Goal: Ask a question: Seek information or help from site administrators or community

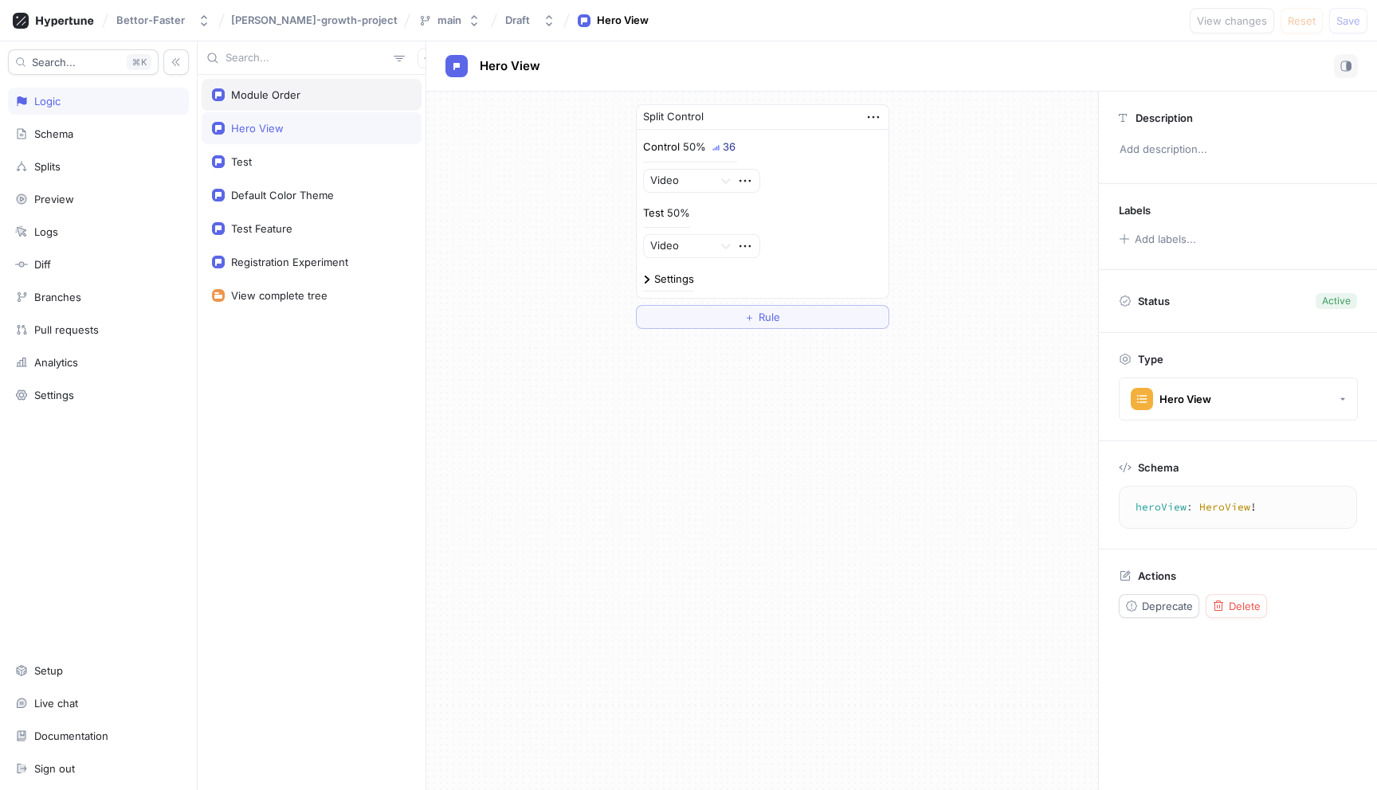
click at [321, 98] on div "Module Order" at bounding box center [311, 94] width 199 height 13
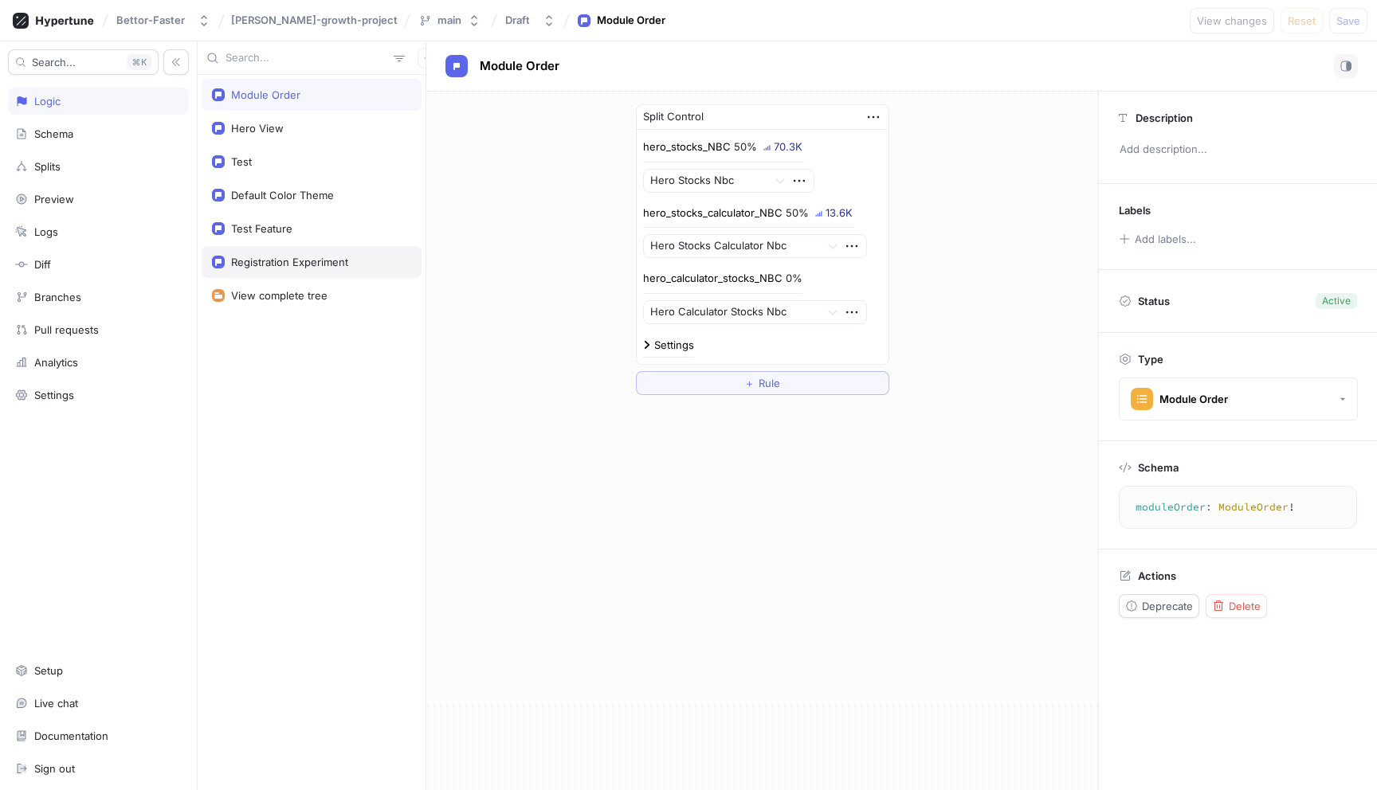
click at [270, 258] on div "Registration Experiment" at bounding box center [289, 262] width 117 height 13
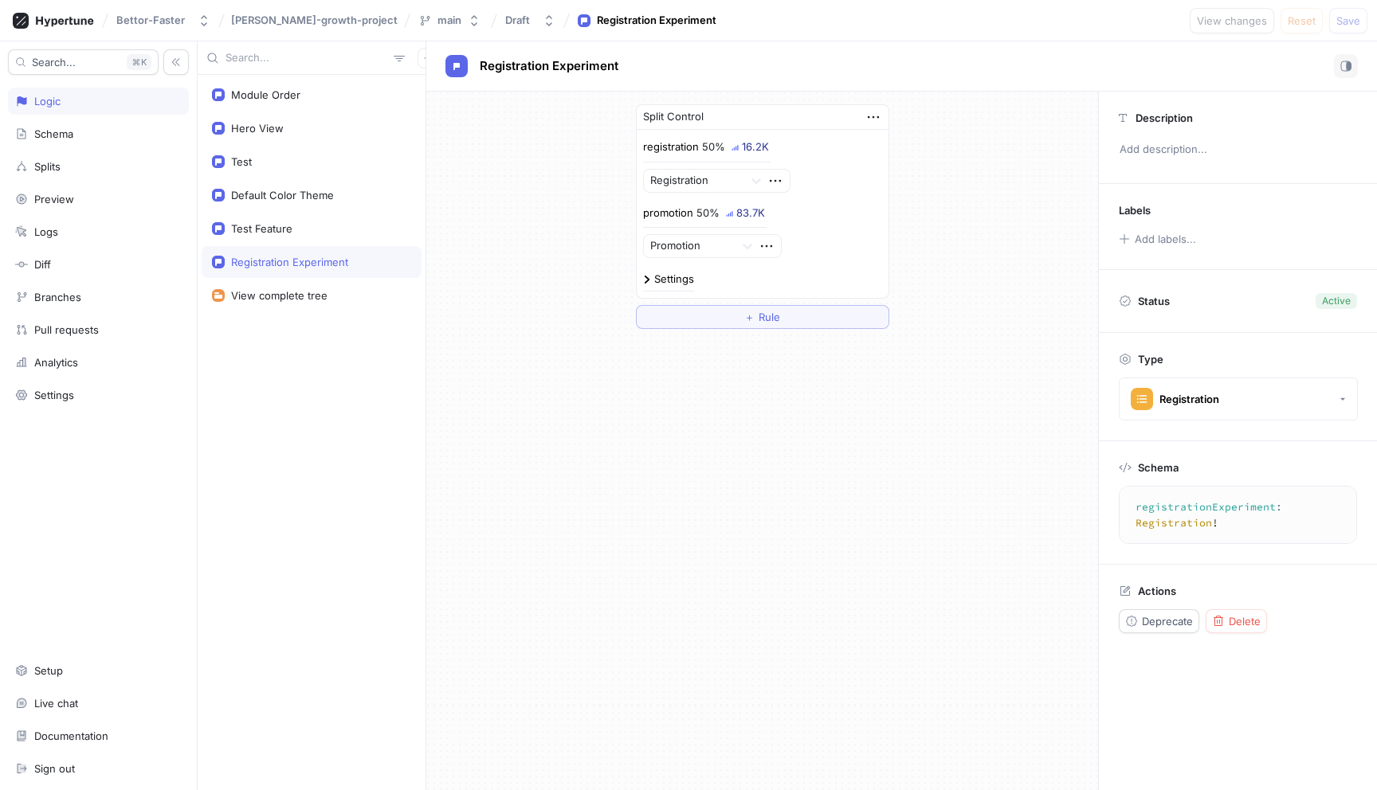
click at [669, 214] on p "promotion" at bounding box center [668, 214] width 50 height 16
drag, startPoint x: 669, startPoint y: 214, endPoint x: 748, endPoint y: 214, distance: 78.9
click at [748, 214] on div "promotion 50% 83.7K" at bounding box center [704, 217] width 123 height 23
click at [531, 229] on div "Split Control registration 50% 16.2K Registration promotion 50% 83.7K Promotion…" at bounding box center [762, 217] width 672 height 250
click at [671, 151] on p "registration" at bounding box center [671, 147] width 56 height 16
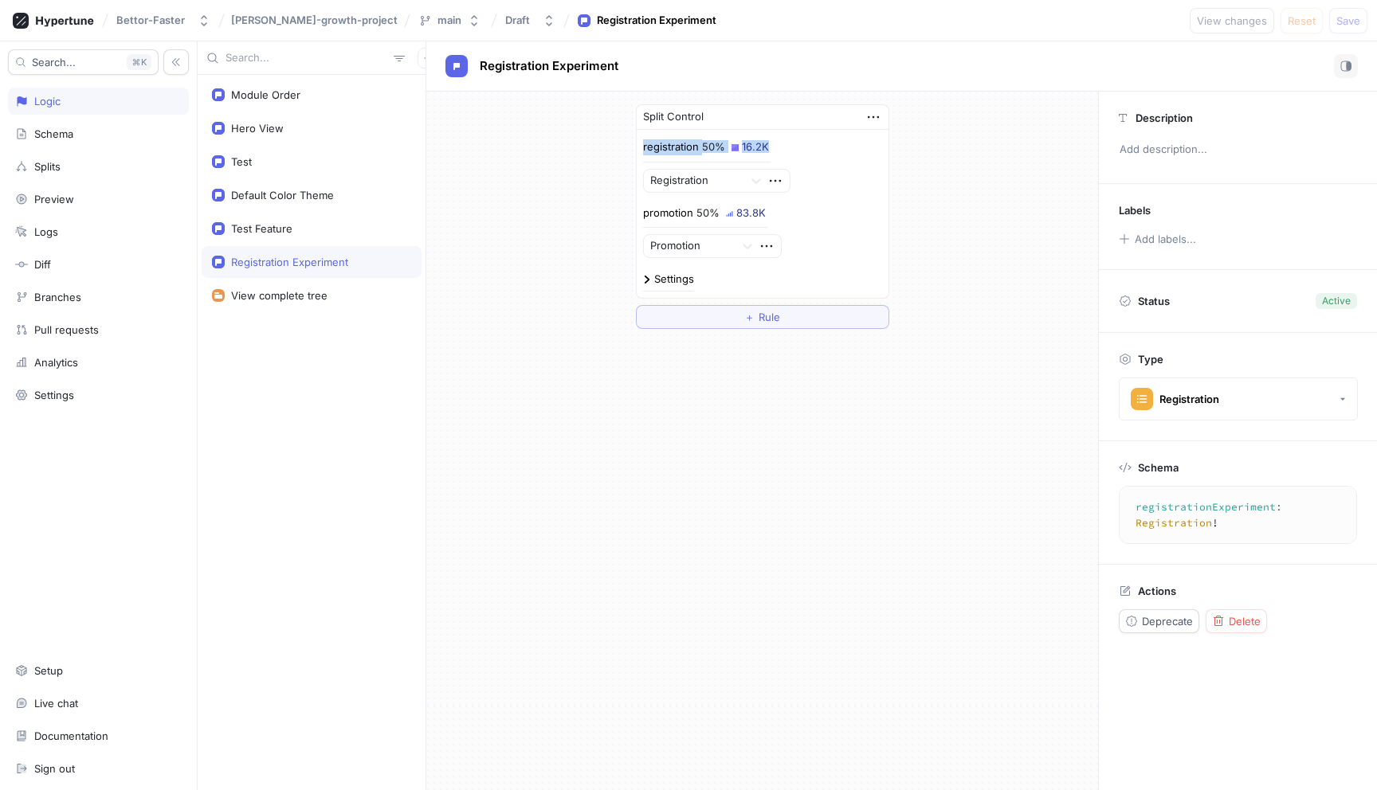
drag, startPoint x: 671, startPoint y: 151, endPoint x: 777, endPoint y: 151, distance: 106.0
click at [778, 151] on div "registration 50% 16.2K Registration" at bounding box center [762, 165] width 239 height 53
click at [777, 151] on div "registration 50% 16.2K Registration" at bounding box center [762, 165] width 239 height 53
click at [876, 120] on icon "button" at bounding box center [873, 117] width 18 height 18
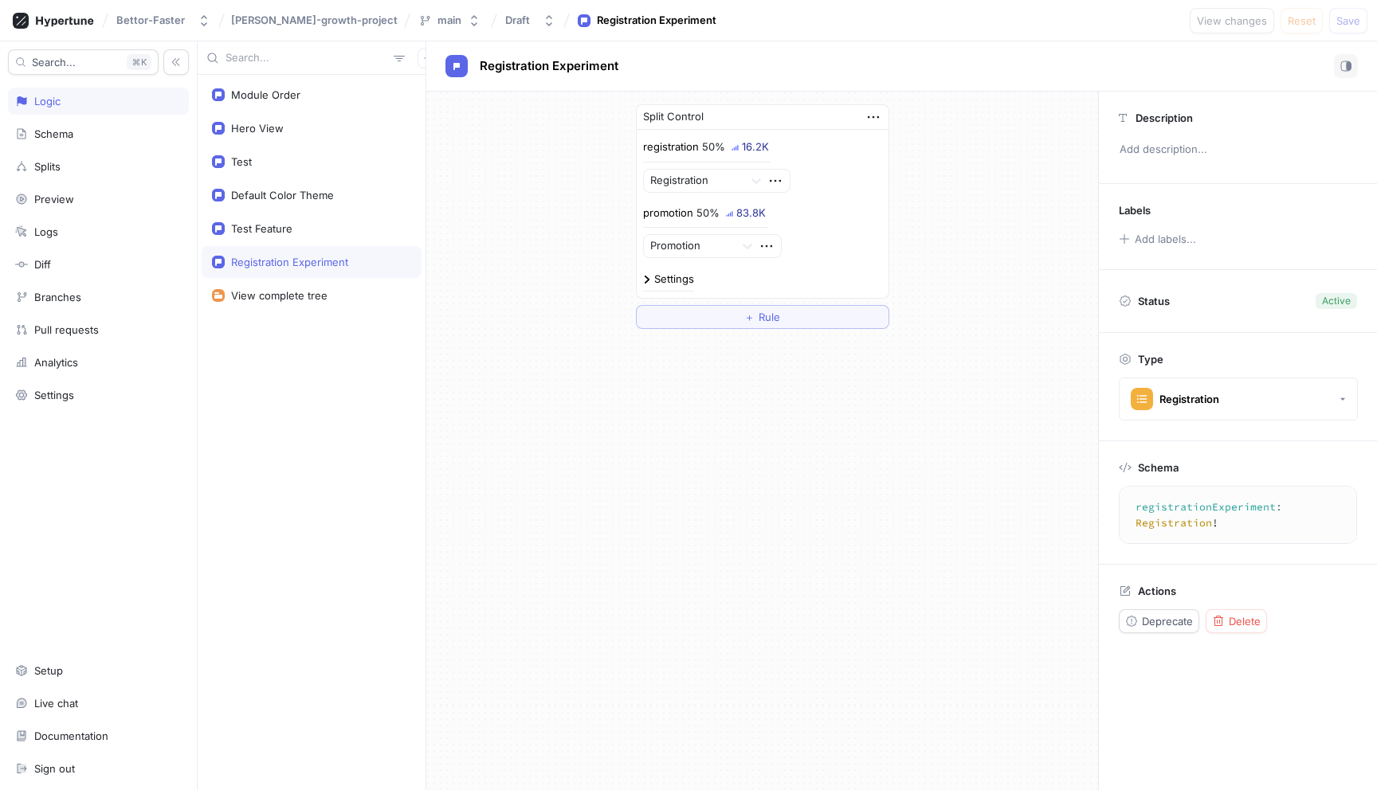
click at [794, 461] on div "Split Control registration 50% 16.2K Registration promotion 50% 83.8K Promotion…" at bounding box center [762, 441] width 672 height 699
click at [67, 370] on div "Analytics" at bounding box center [98, 362] width 181 height 27
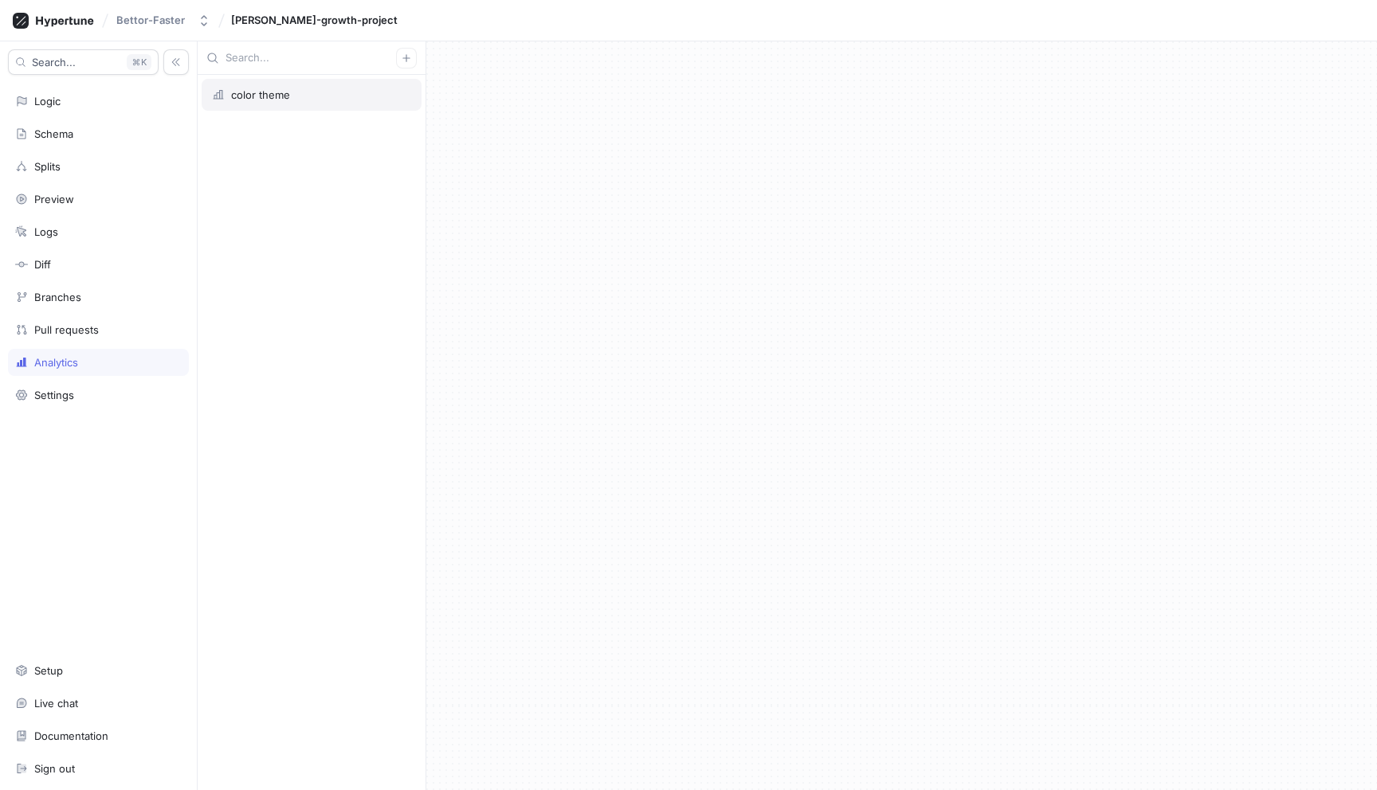
click at [307, 99] on div "color theme" at bounding box center [311, 94] width 199 height 13
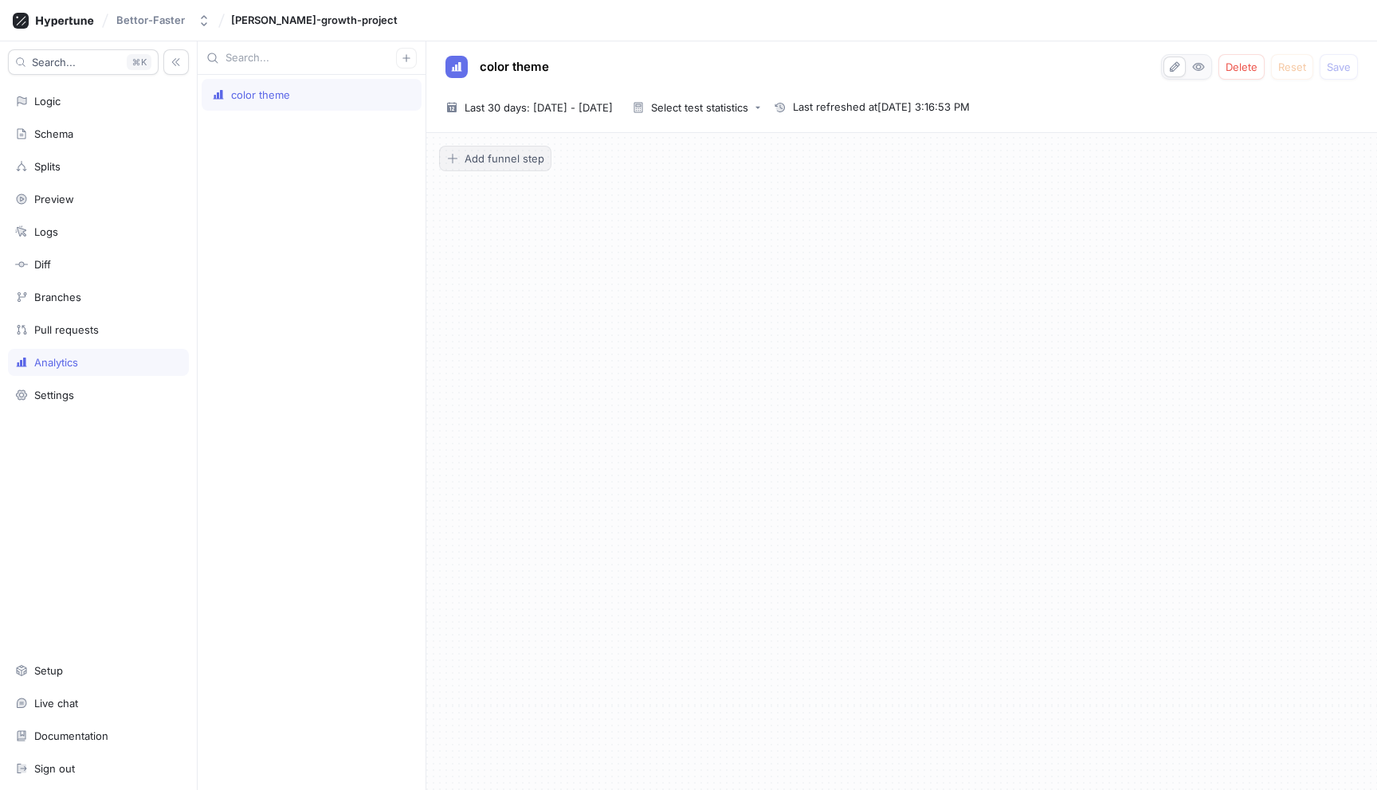
click at [524, 165] on button "Add funnel step" at bounding box center [495, 158] width 112 height 25
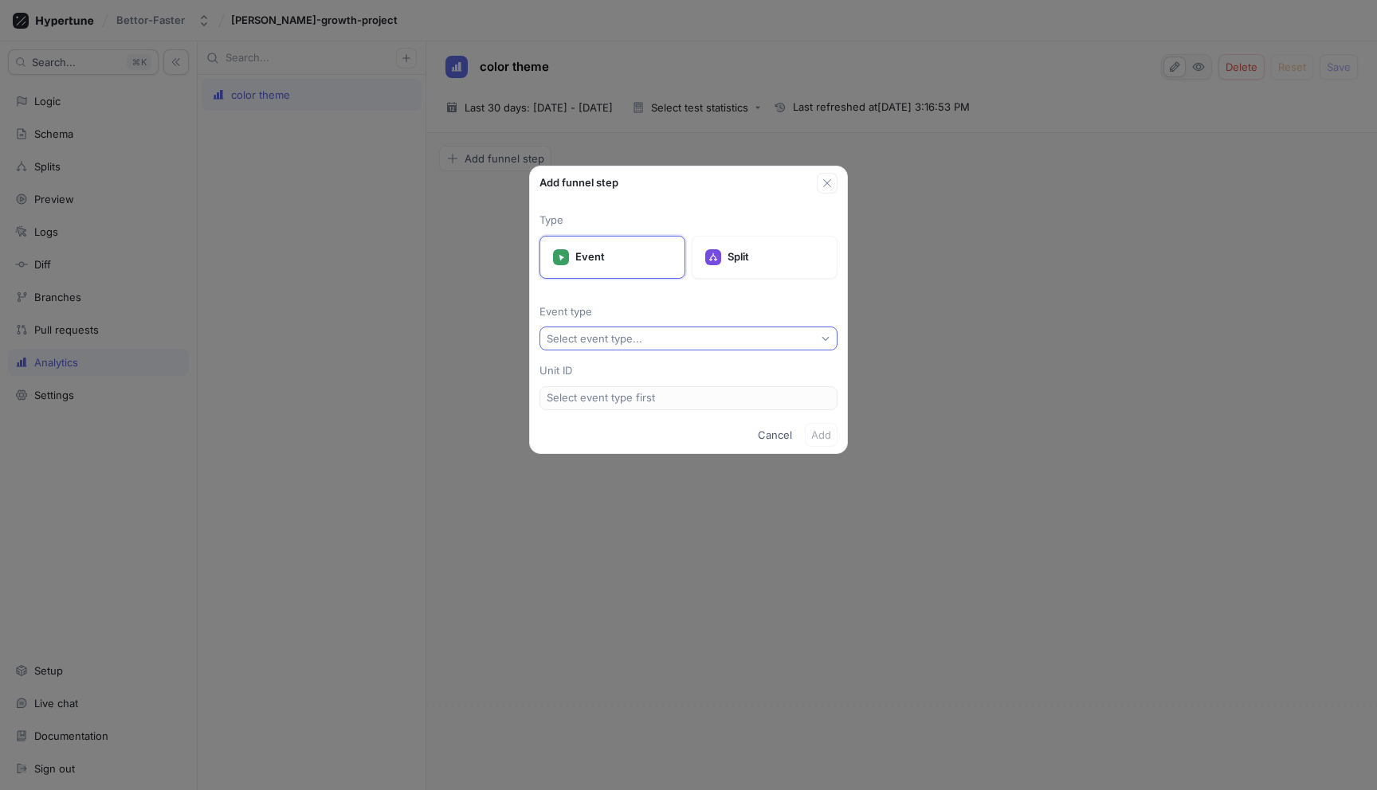
click at [703, 338] on button "Select event type..." at bounding box center [688, 339] width 298 height 24
click at [593, 260] on p "Event" at bounding box center [623, 257] width 96 height 16
click at [609, 351] on div "Type Event Split Event type Select event type... Unit ID Select event type first" at bounding box center [688, 305] width 317 height 223
click at [609, 336] on div "Select event type..." at bounding box center [595, 339] width 96 height 14
click at [610, 389] on div "Theme Changes" at bounding box center [688, 396] width 290 height 26
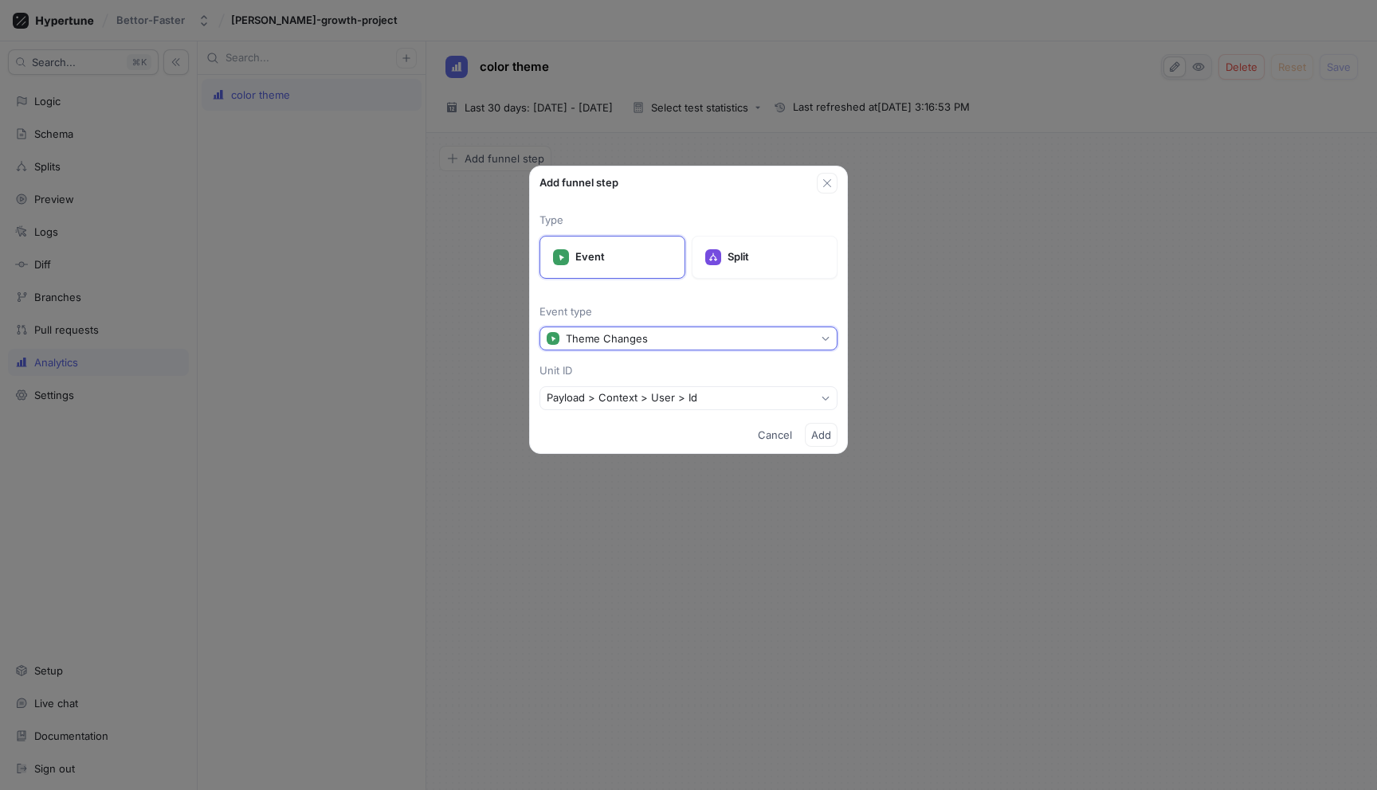
click at [647, 345] on button "Theme Changes" at bounding box center [688, 339] width 298 height 24
click at [755, 267] on div "Split" at bounding box center [765, 257] width 146 height 43
click at [606, 334] on div "Select split..." at bounding box center [578, 339] width 63 height 14
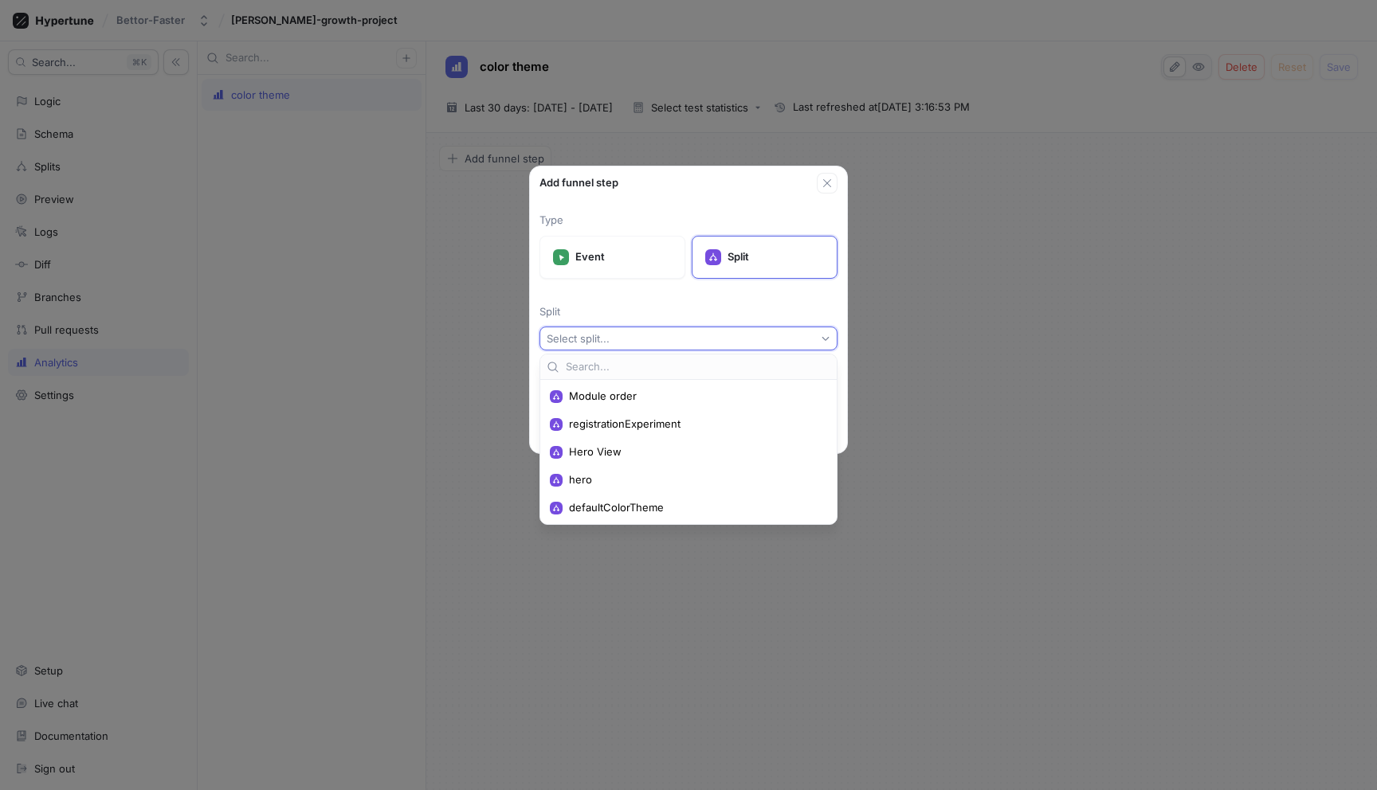
click at [830, 197] on div "Type Event Split Split Select split... Unit ID Select split first" at bounding box center [688, 305] width 317 height 223
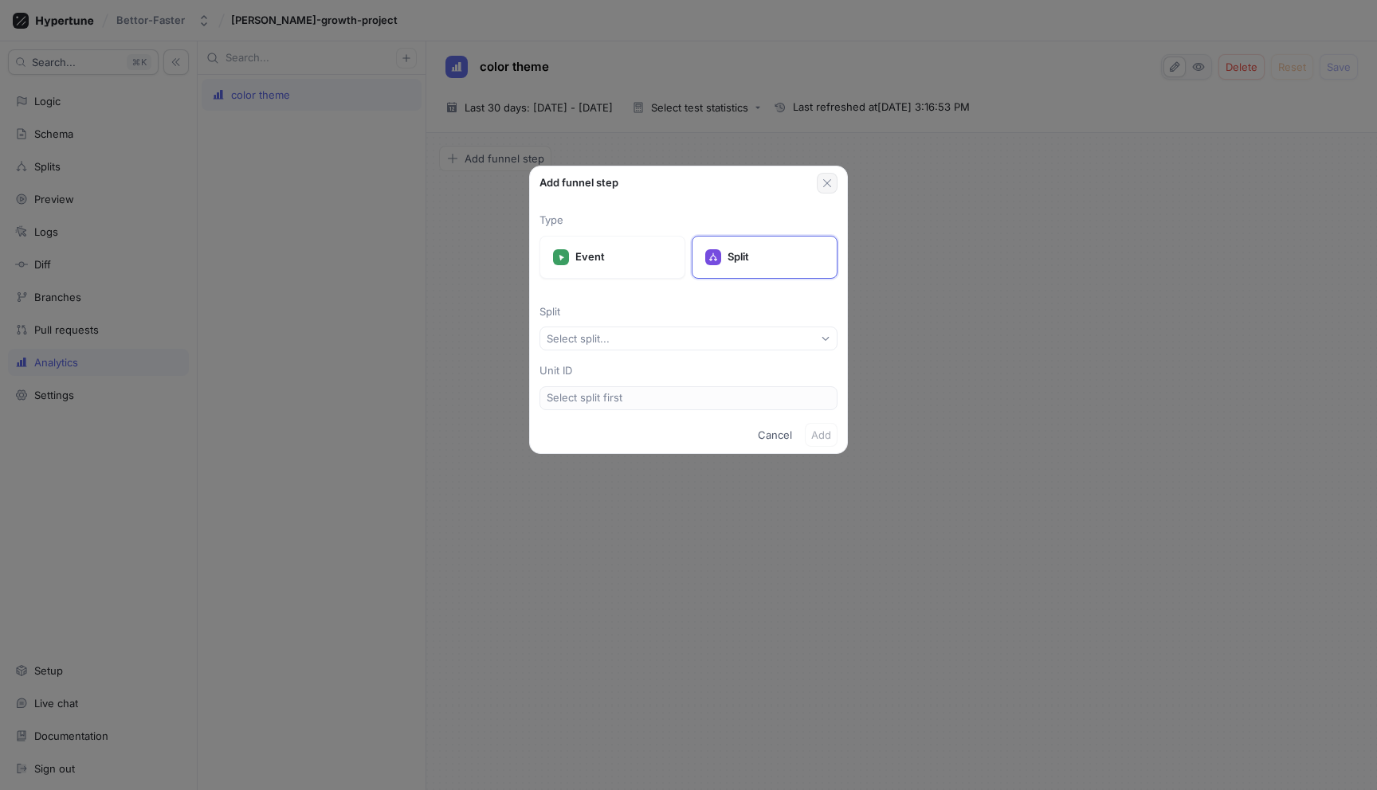
click at [830, 190] on button "button" at bounding box center [827, 183] width 21 height 21
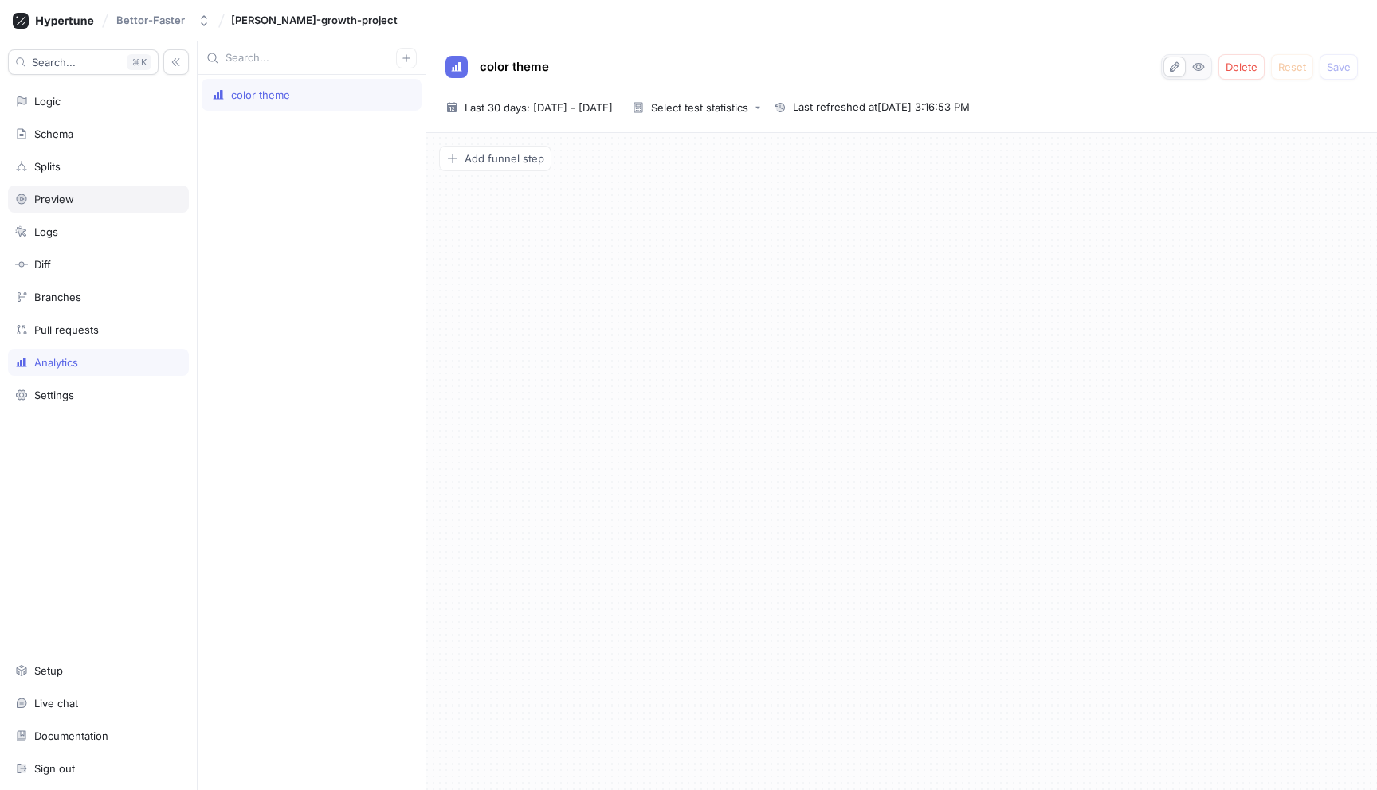
click at [77, 201] on div "Preview" at bounding box center [98, 199] width 167 height 13
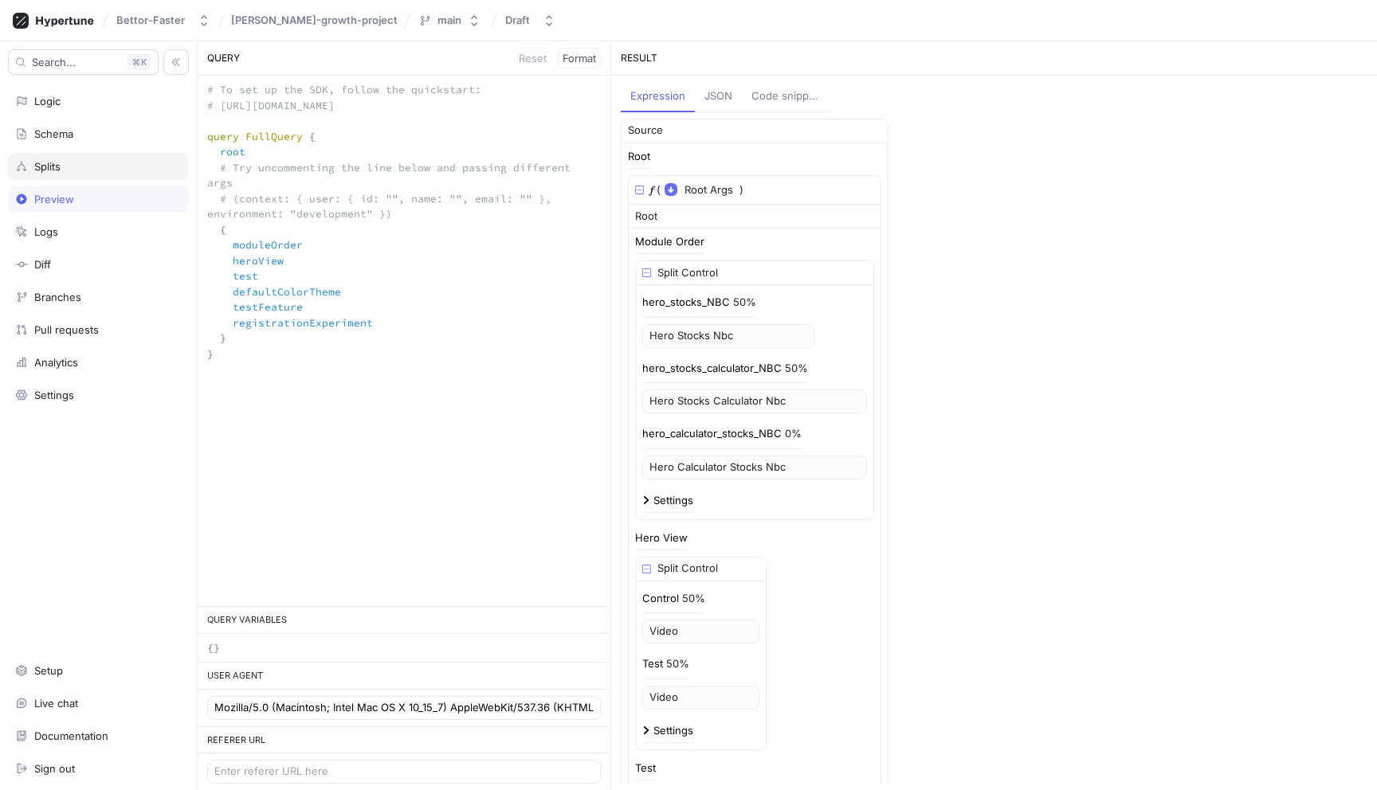
click at [96, 172] on div "Splits" at bounding box center [98, 166] width 167 height 13
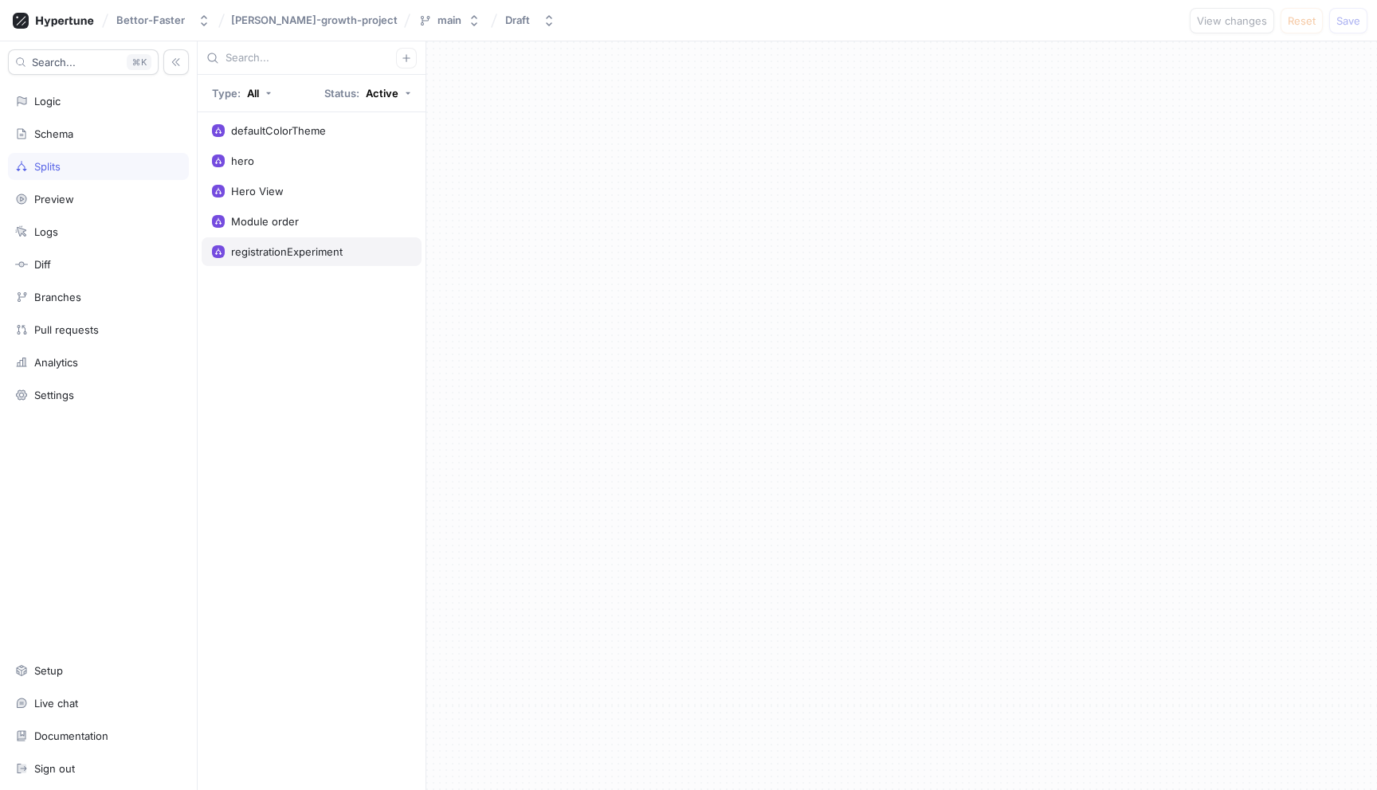
click at [313, 237] on div "registrationExperiment" at bounding box center [312, 251] width 220 height 29
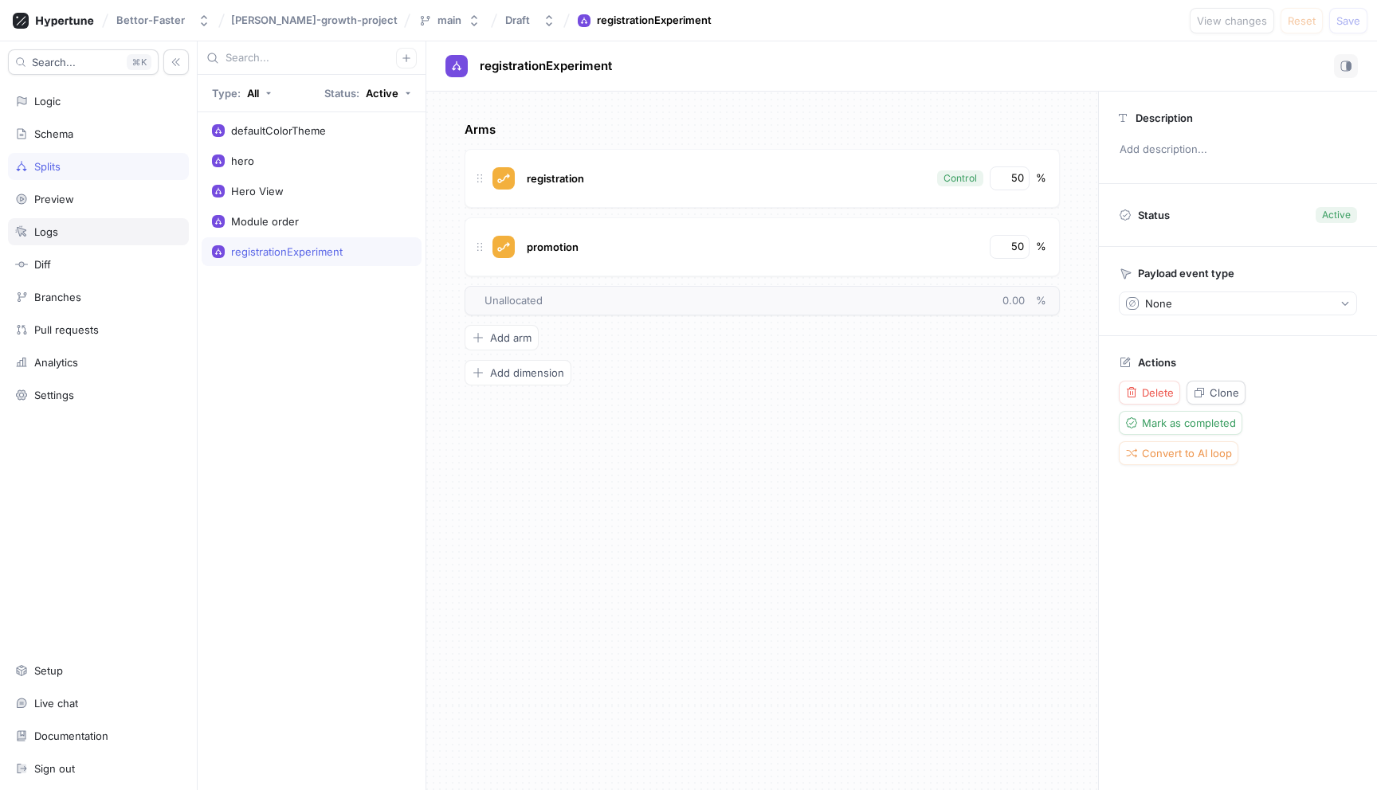
click at [84, 222] on div "Logs" at bounding box center [98, 231] width 181 height 27
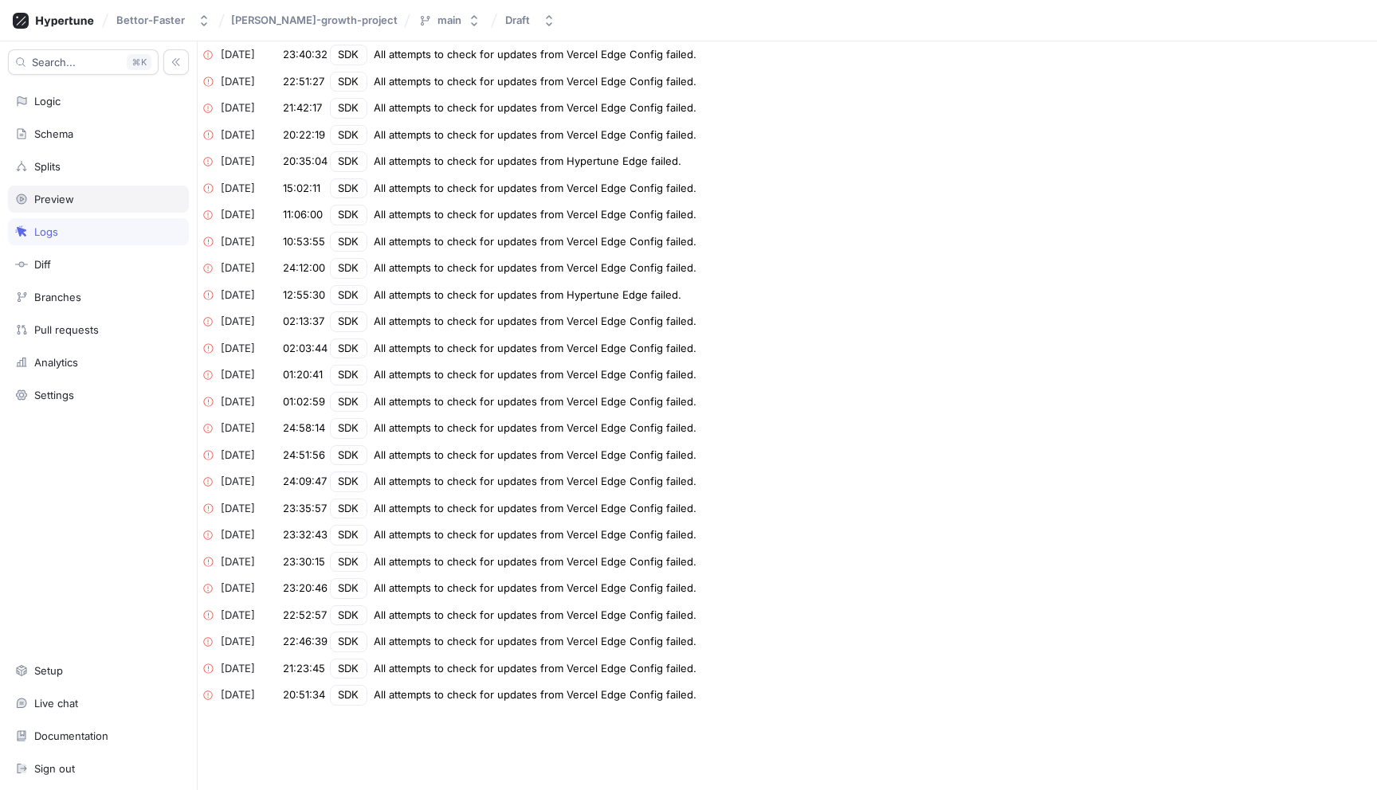
click at [85, 194] on div "Preview" at bounding box center [98, 199] width 167 height 13
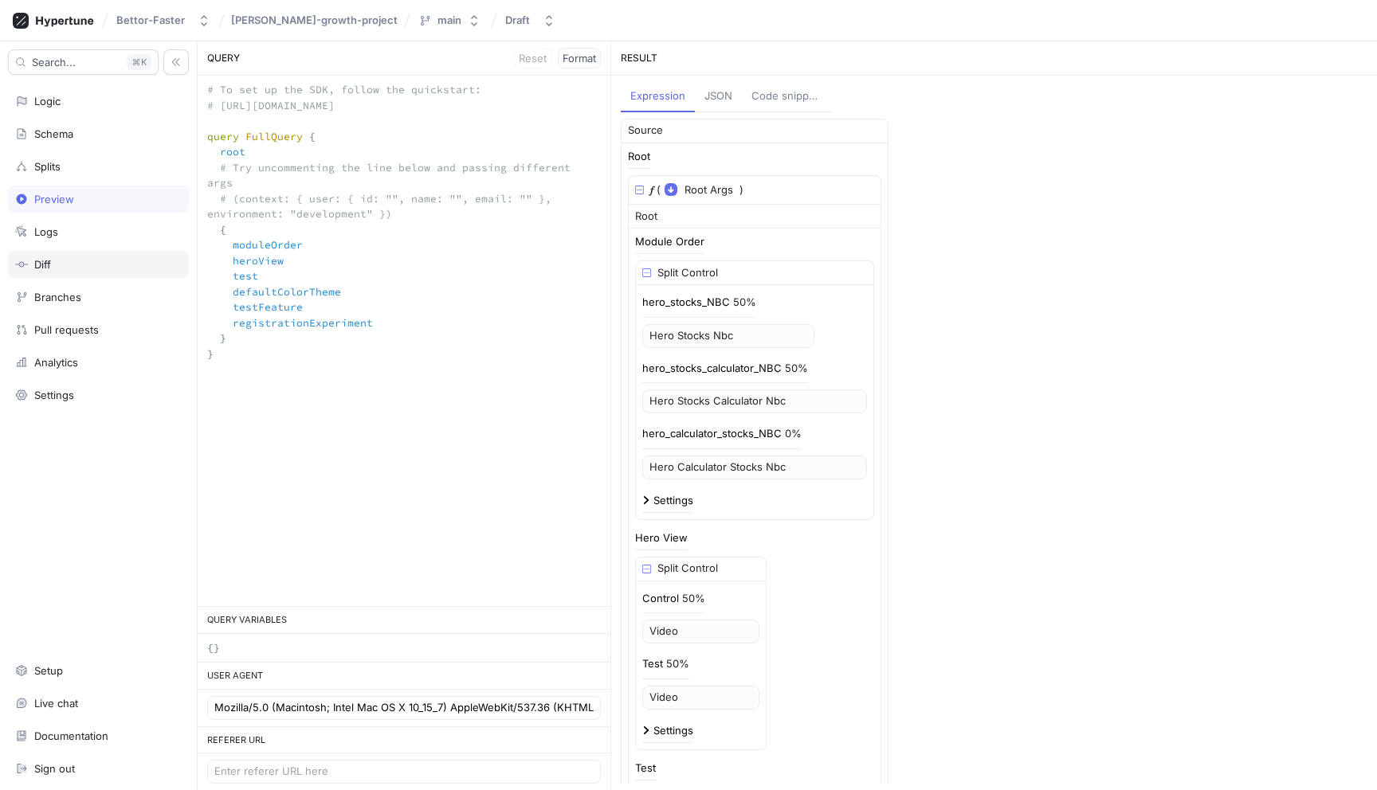
click at [76, 261] on div "Diff" at bounding box center [98, 264] width 167 height 13
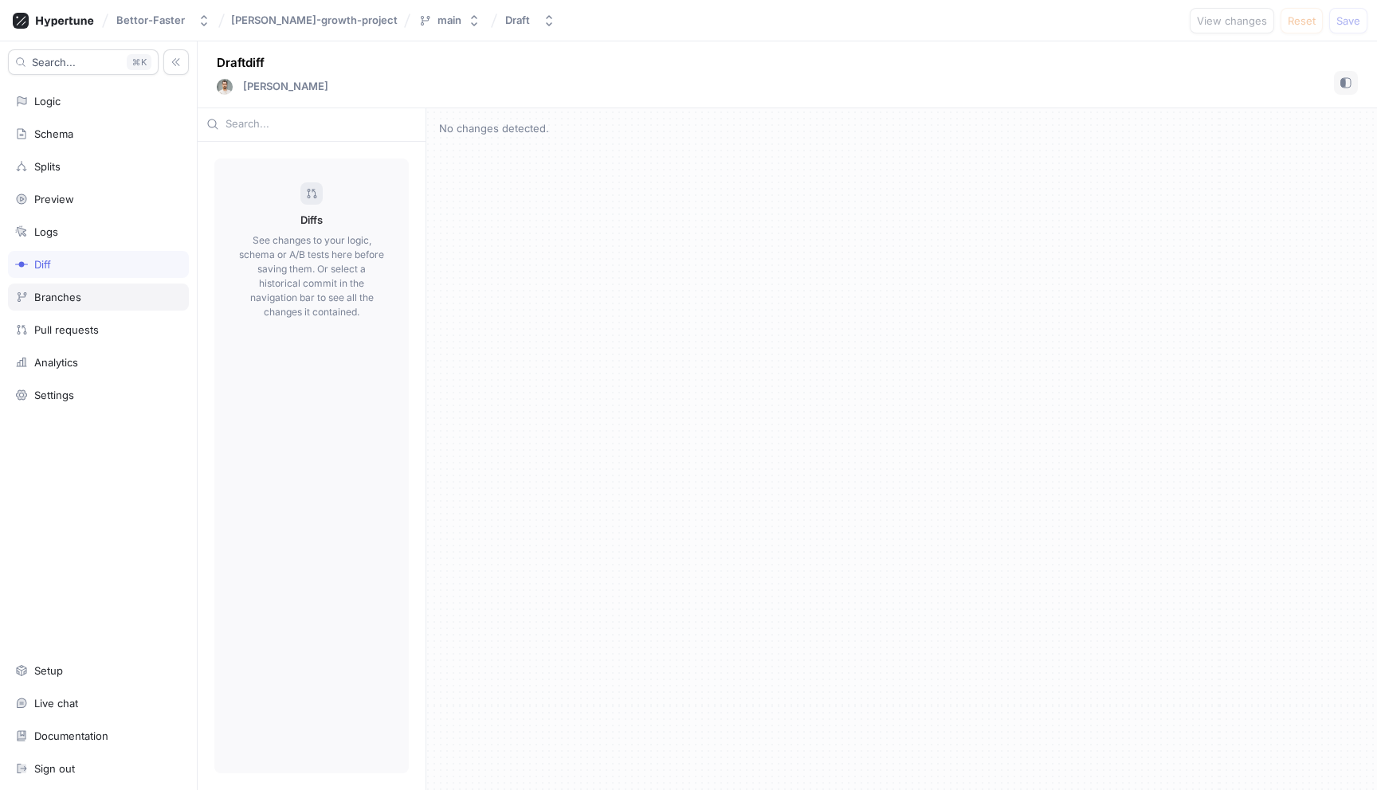
click at [76, 301] on div "Branches" at bounding box center [57, 297] width 47 height 13
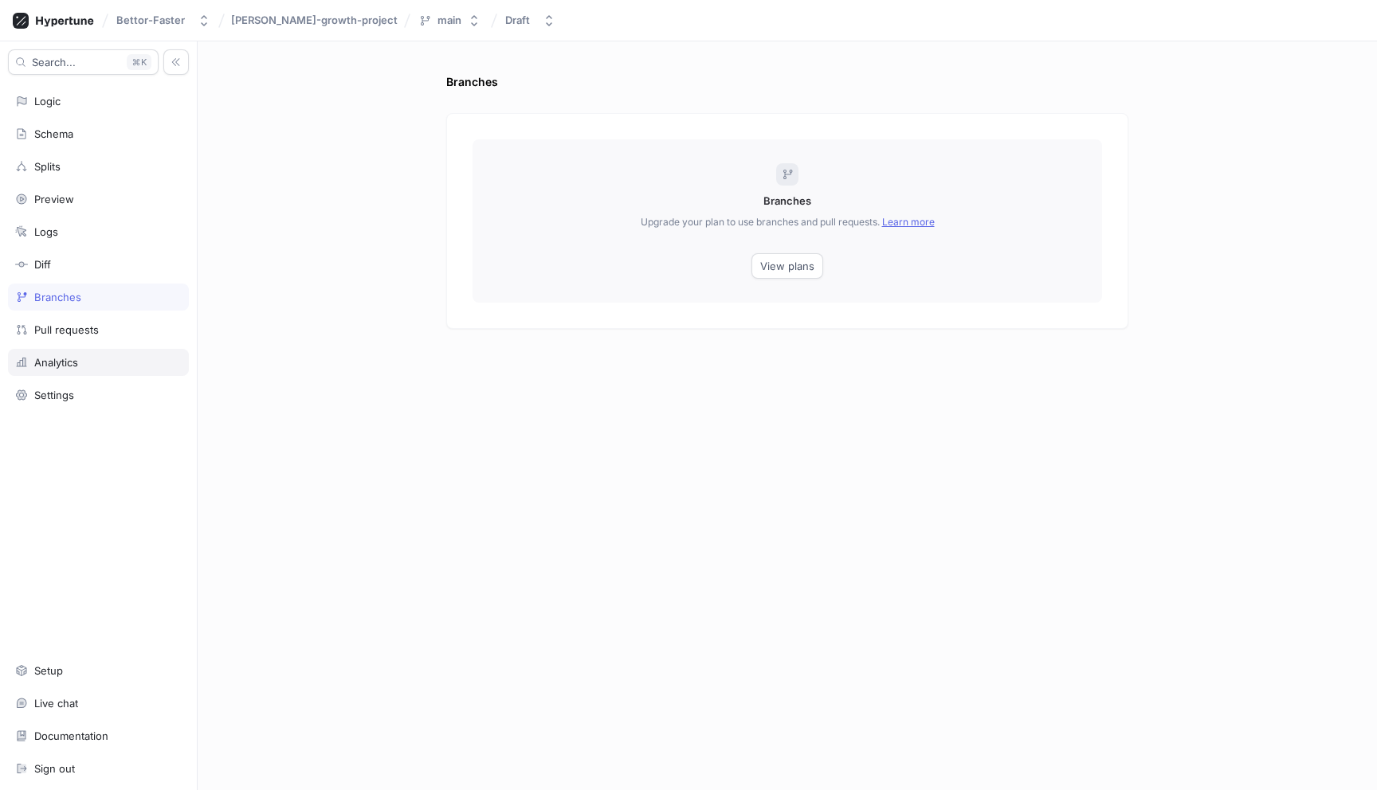
click at [77, 349] on div "Analytics" at bounding box center [98, 362] width 181 height 27
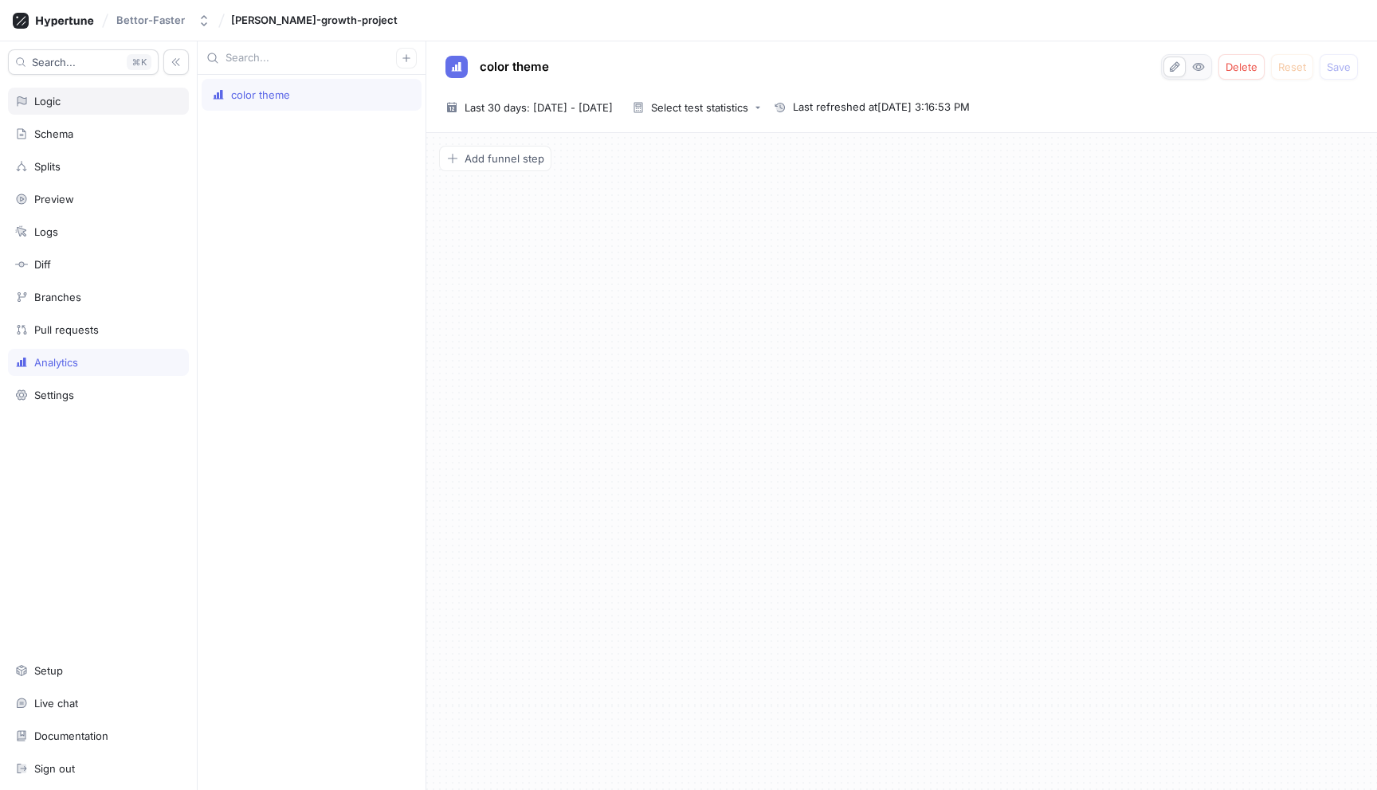
click at [86, 109] on div "Logic" at bounding box center [98, 101] width 181 height 27
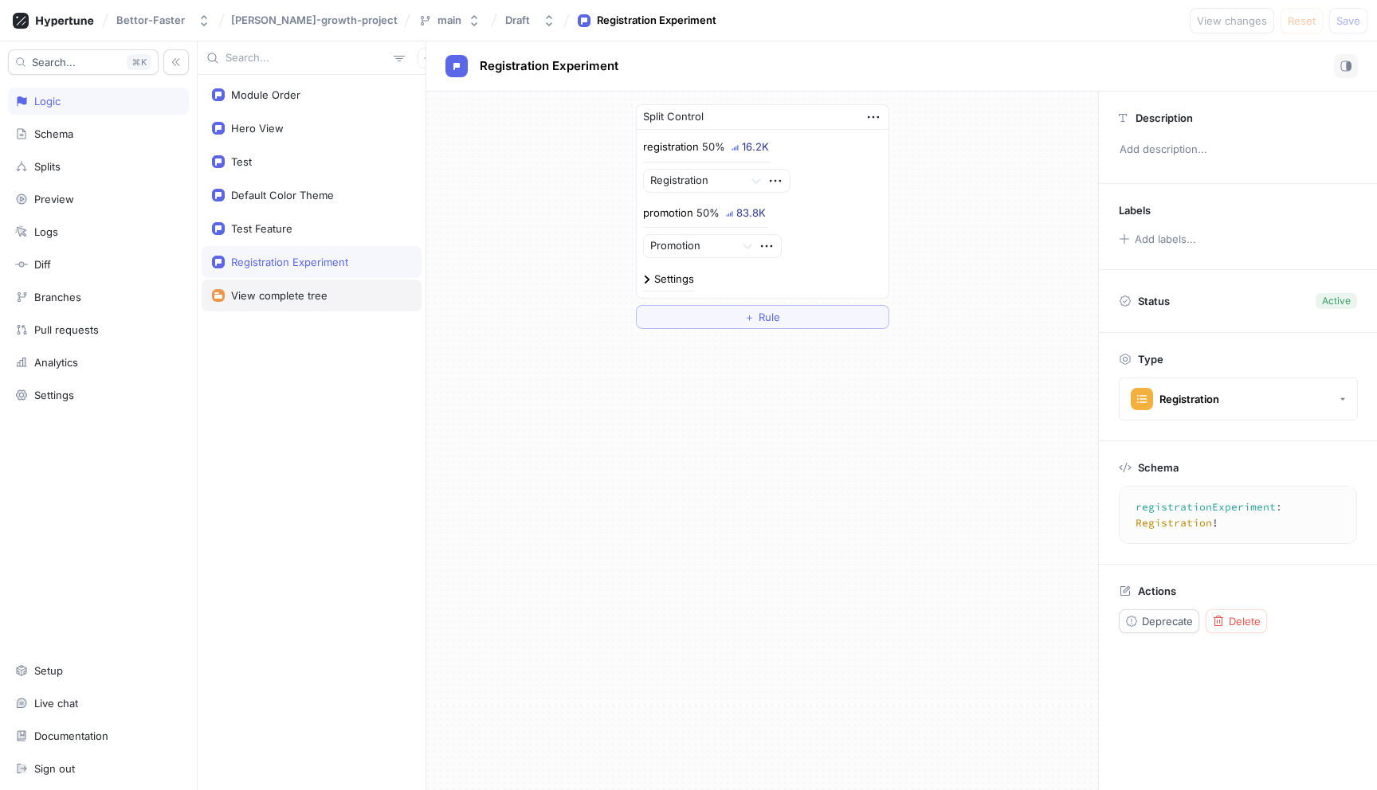
click at [282, 304] on div "View complete tree" at bounding box center [312, 296] width 220 height 32
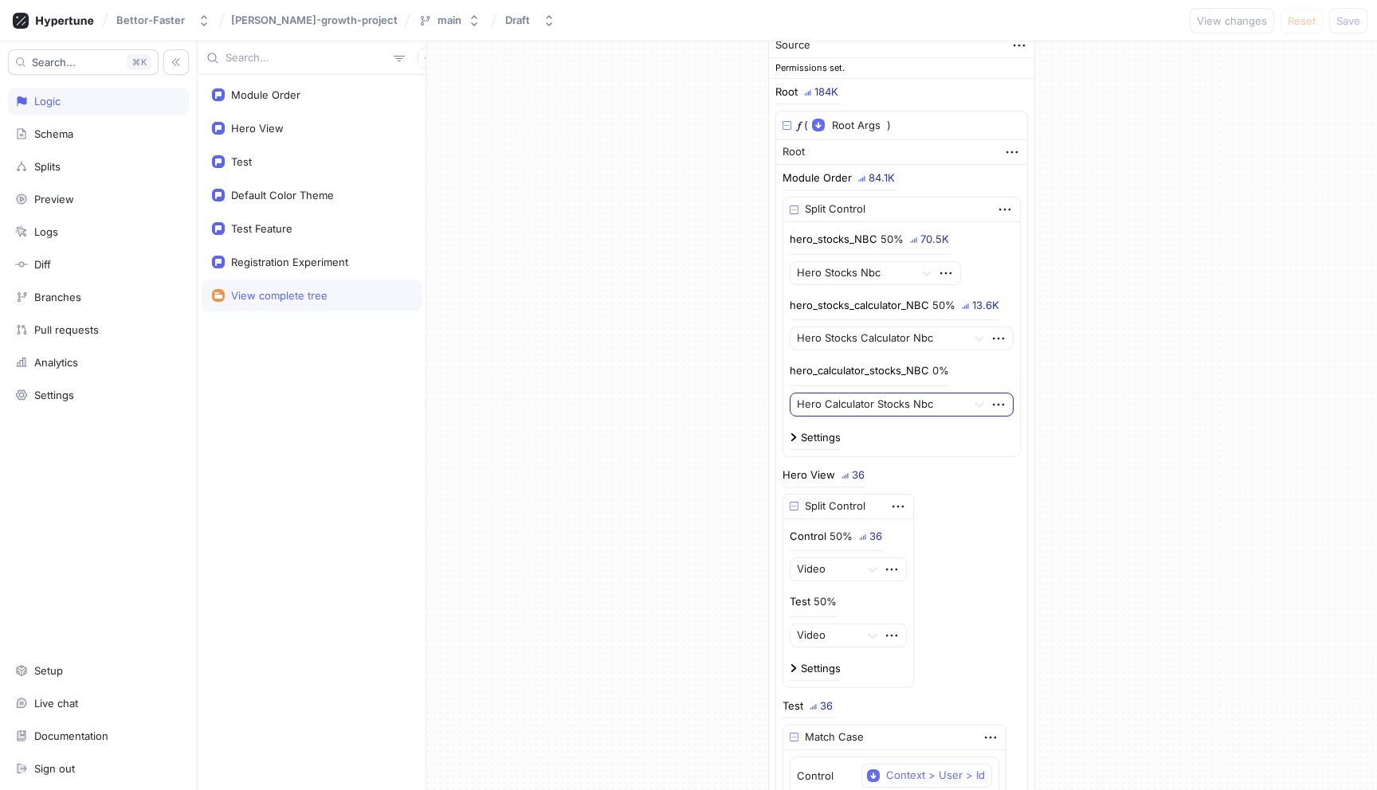
scroll to position [22, 0]
click at [336, 553] on div "Module Order Hero View Test Default Color Theme Test Feature Registration Exper…" at bounding box center [312, 432] width 228 height 715
click at [118, 170] on div "Splits" at bounding box center [98, 166] width 167 height 13
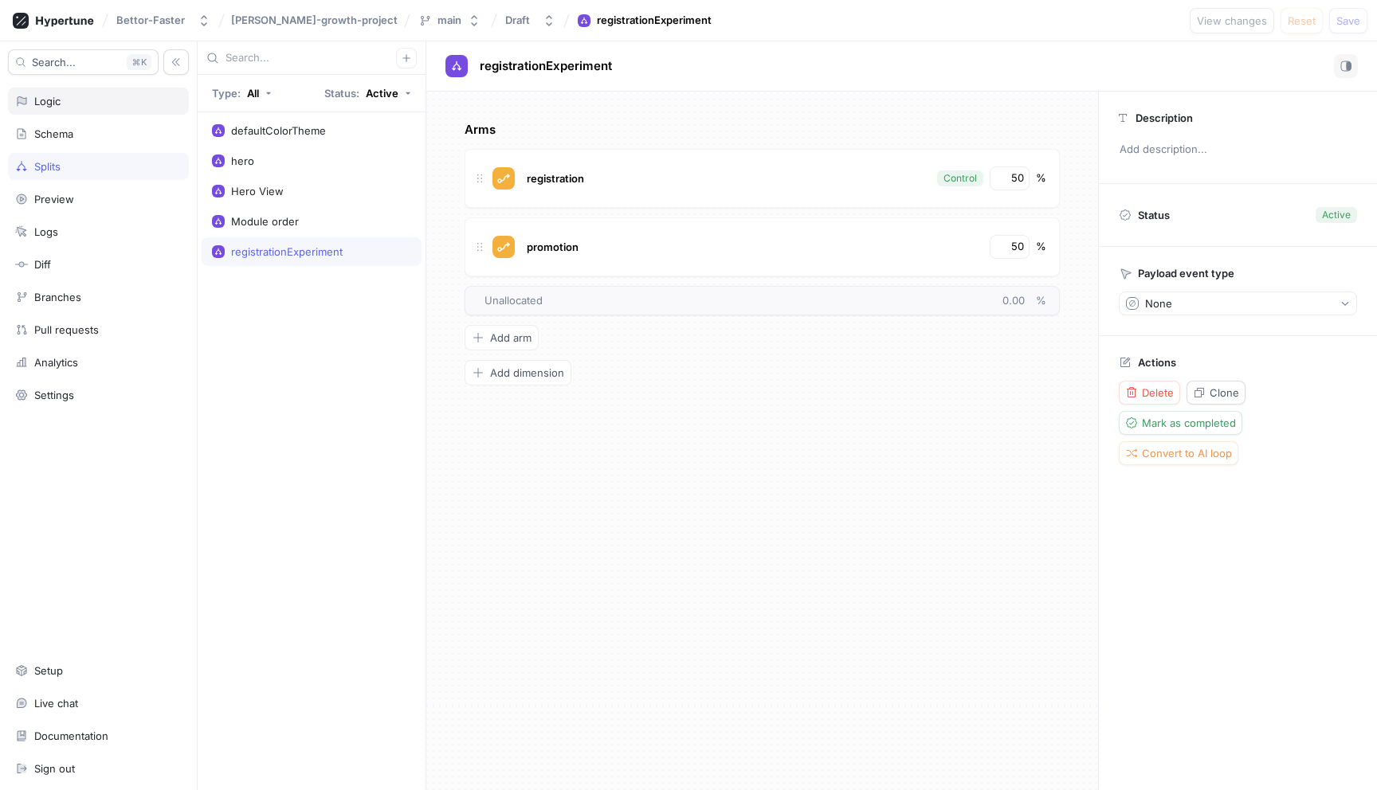
click at [93, 110] on div "Logic" at bounding box center [98, 101] width 181 height 27
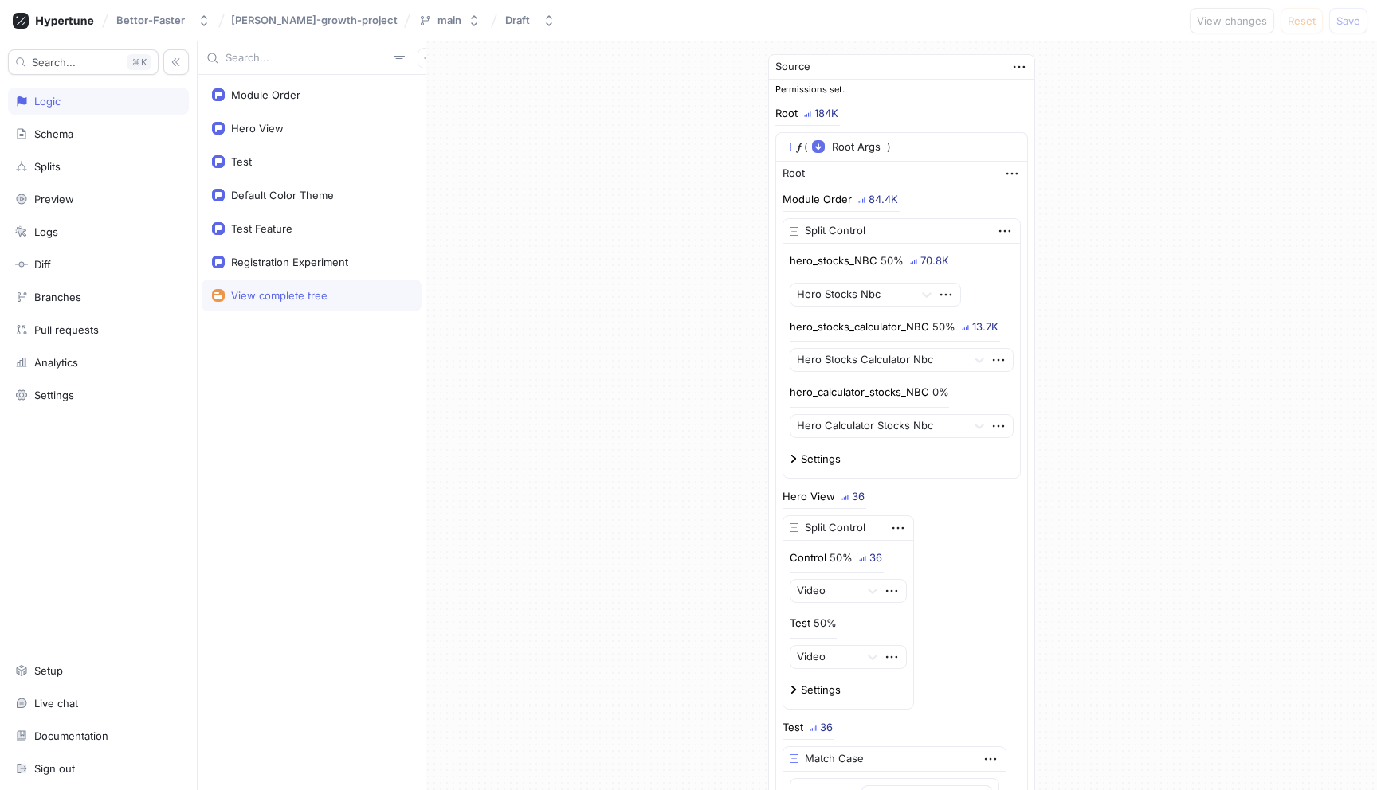
click at [822, 116] on div "184K" at bounding box center [826, 113] width 24 height 10
click at [280, 21] on span "[PERSON_NAME]-growth-project" at bounding box center [314, 19] width 167 height 11
click at [251, 85] on div "Module Order" at bounding box center [312, 95] width 220 height 32
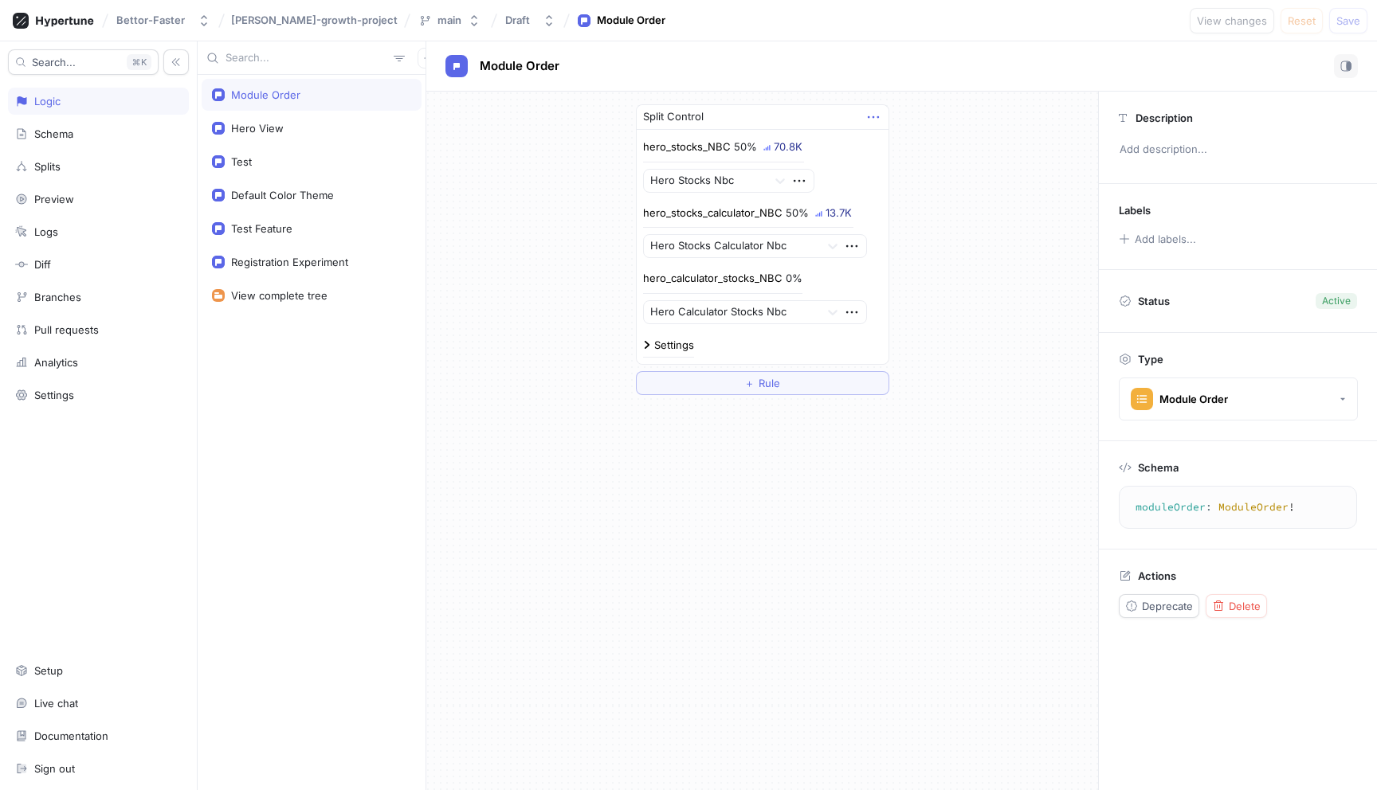
click at [879, 112] on icon "button" at bounding box center [873, 117] width 18 height 18
click at [138, 557] on div "Search... K Logic Schema Splits Preview Logs Diff Branches Pull requests Analyt…" at bounding box center [688, 415] width 1377 height 749
click at [77, 704] on div "Live chat" at bounding box center [56, 703] width 44 height 13
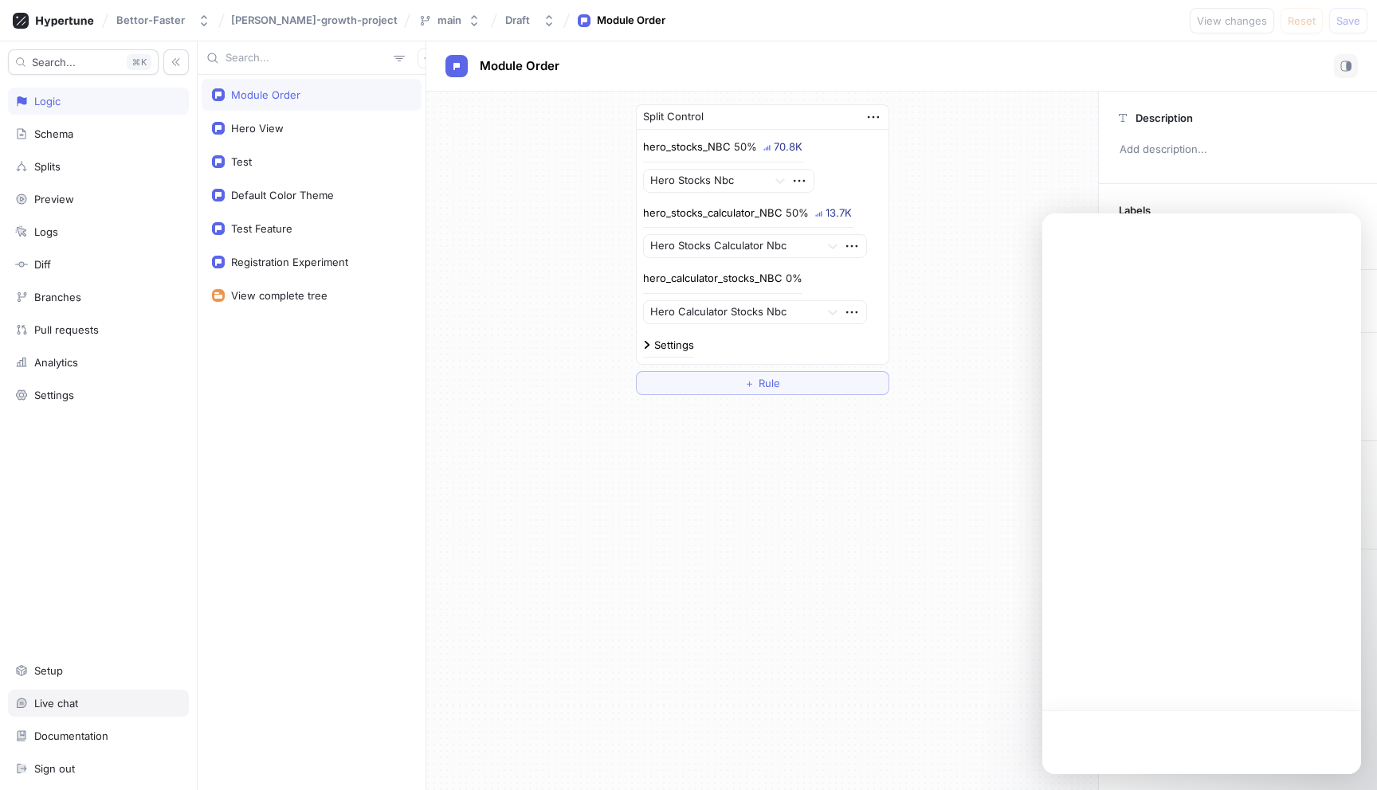
click at [73, 705] on div "Live chat" at bounding box center [56, 703] width 44 height 13
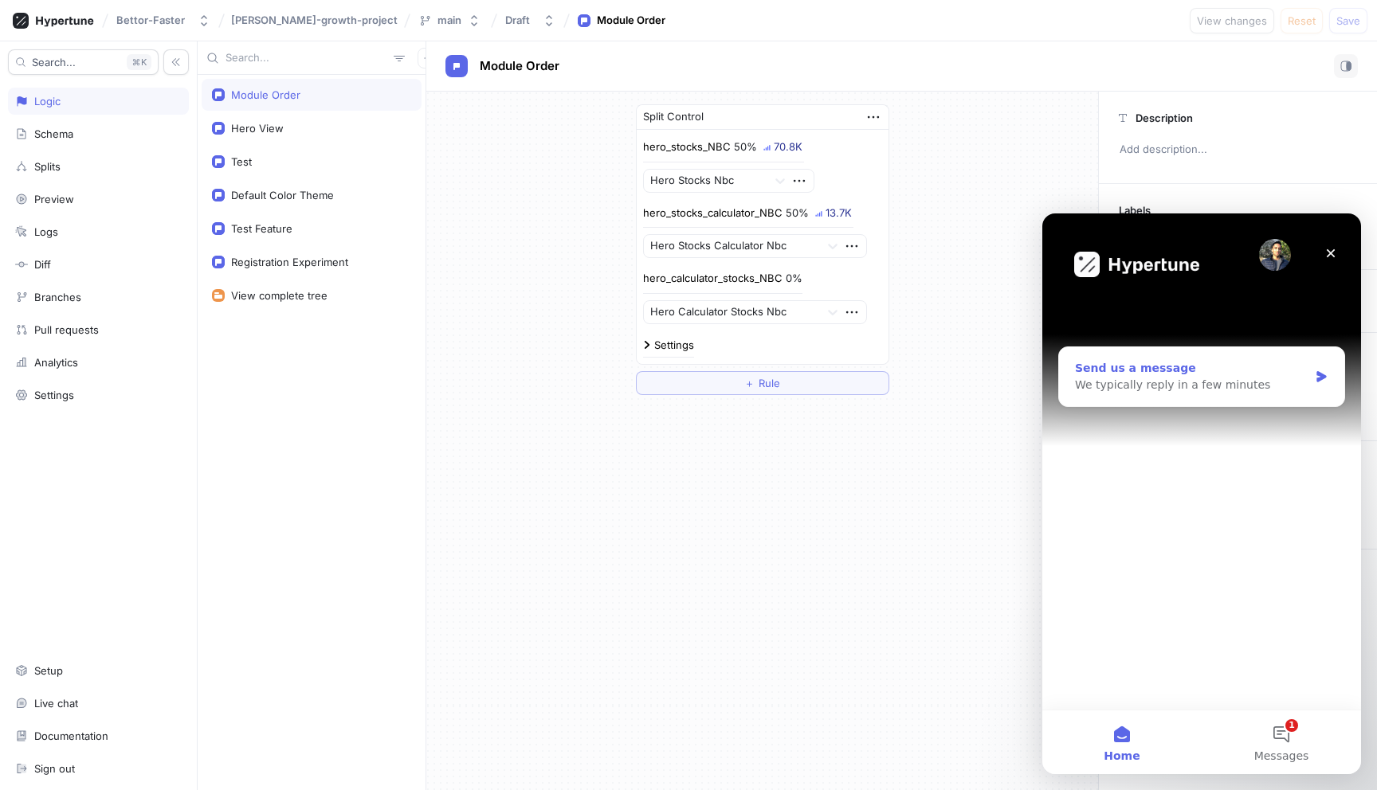
click at [1246, 374] on div "Send us a message" at bounding box center [1191, 368] width 233 height 17
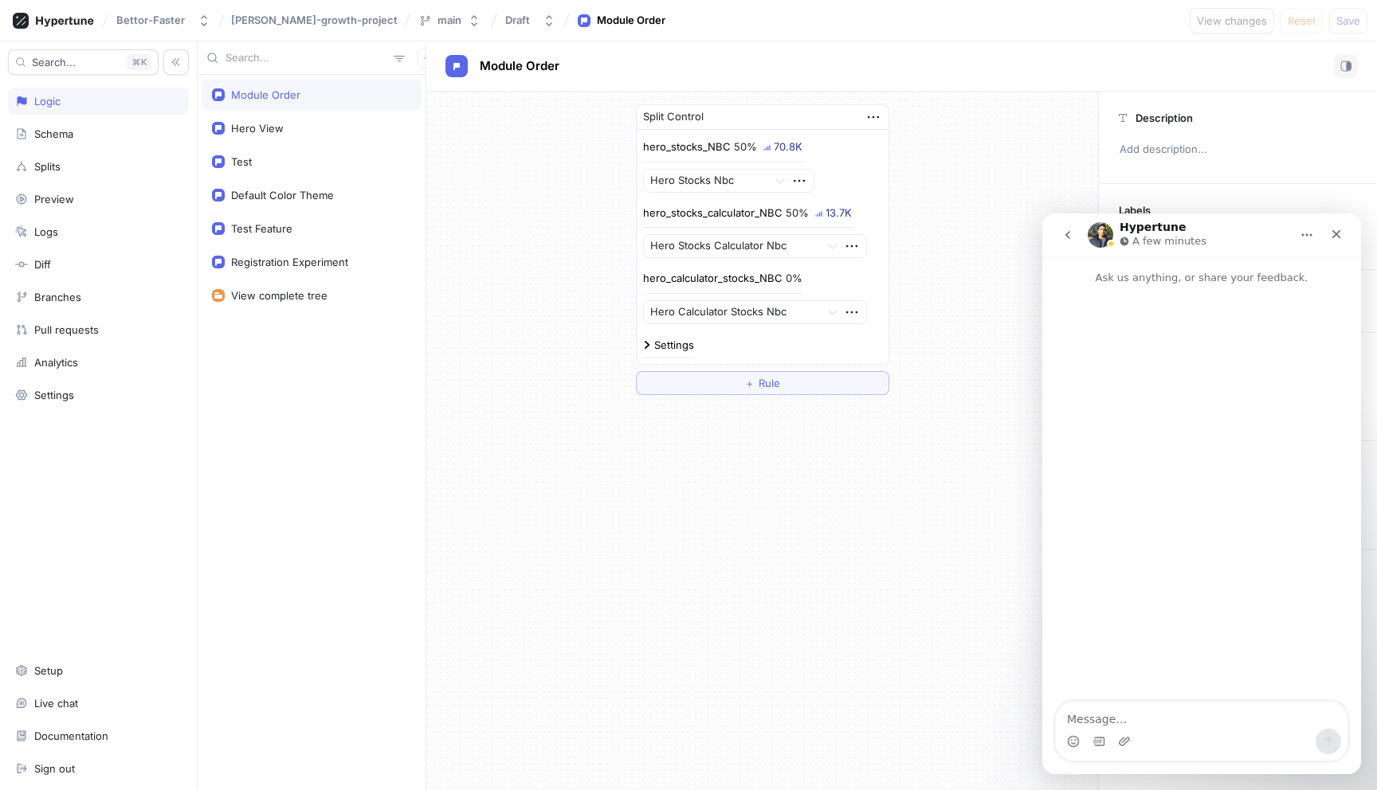
type textarea "s"
type textarea "Hello. Any ideas why my split is 50/50 but one of values has much more"
click at [781, 146] on div "70.8K" at bounding box center [788, 147] width 29 height 10
click at [774, 146] on div "70.8K" at bounding box center [788, 147] width 29 height 10
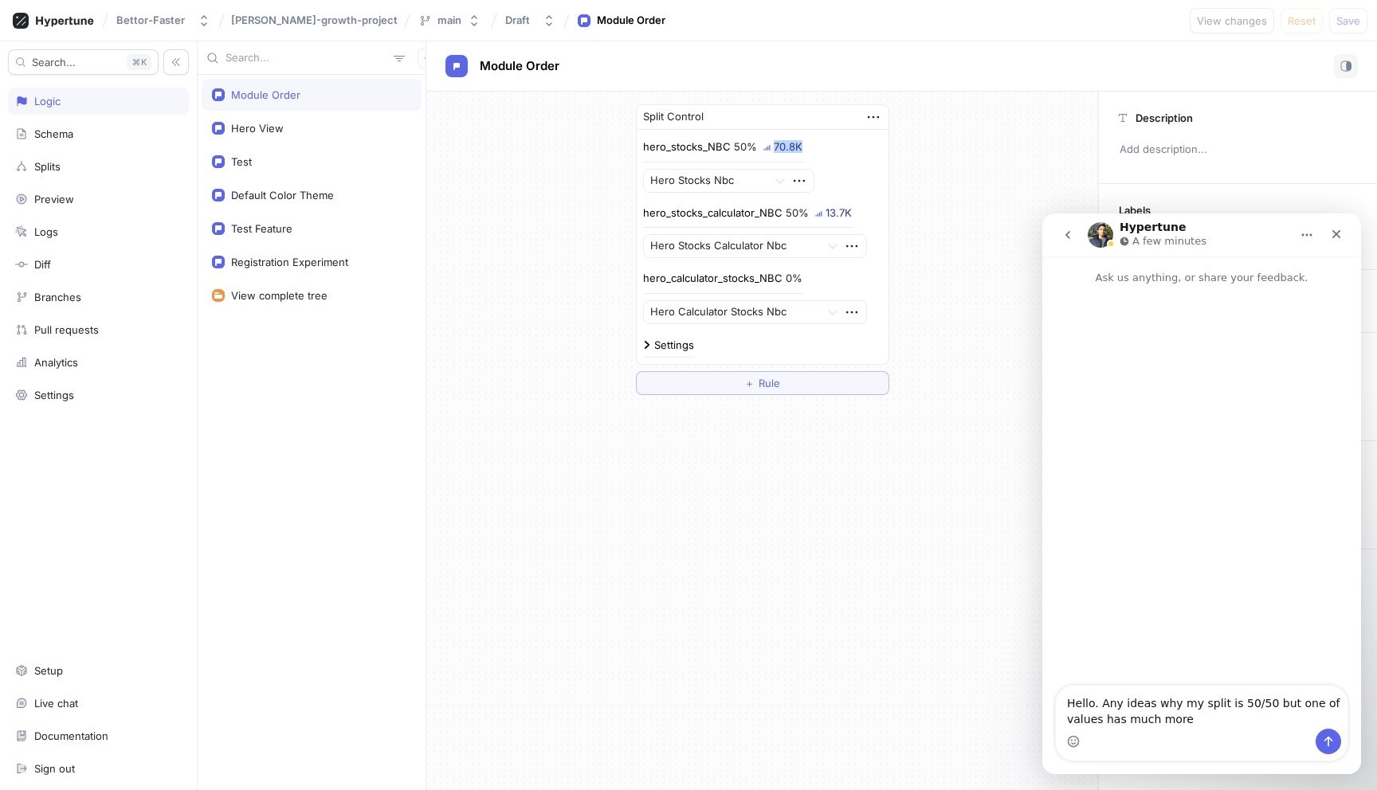
click at [765, 146] on img at bounding box center [766, 147] width 7 height 7
click at [786, 145] on div "70.8K" at bounding box center [788, 147] width 29 height 10
click at [870, 119] on icon "button" at bounding box center [873, 117] width 18 height 18
click at [1333, 233] on icon "Close" at bounding box center [1336, 234] width 13 height 13
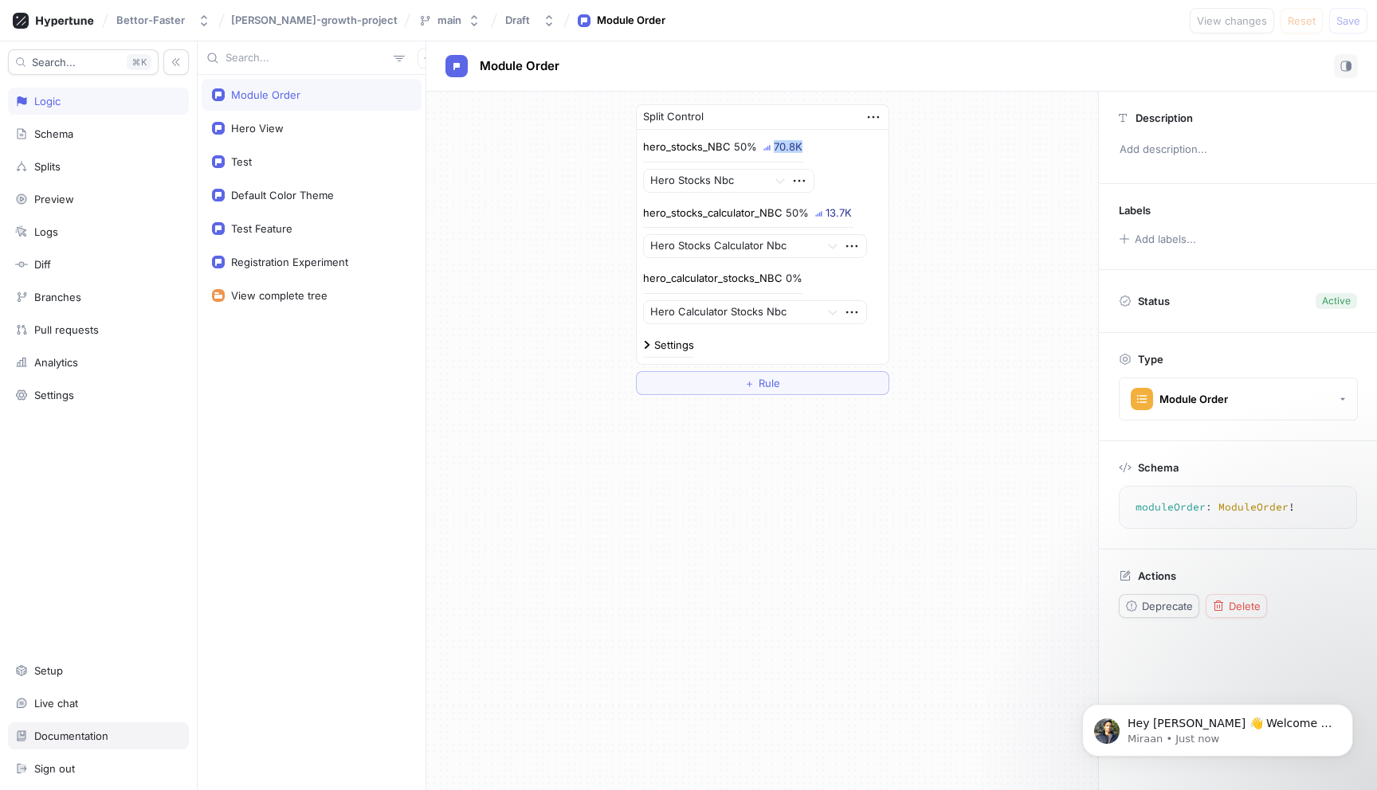
click at [86, 731] on div "Documentation" at bounding box center [71, 736] width 74 height 13
click at [786, 147] on div "70.8K" at bounding box center [788, 147] width 29 height 10
click at [864, 109] on icon "button" at bounding box center [873, 117] width 18 height 18
click at [307, 413] on div "Module Order Hero View Test Default Color Theme Test Feature Registration Exper…" at bounding box center [312, 432] width 228 height 715
click at [303, 264] on div "Registration Experiment" at bounding box center [289, 262] width 117 height 13
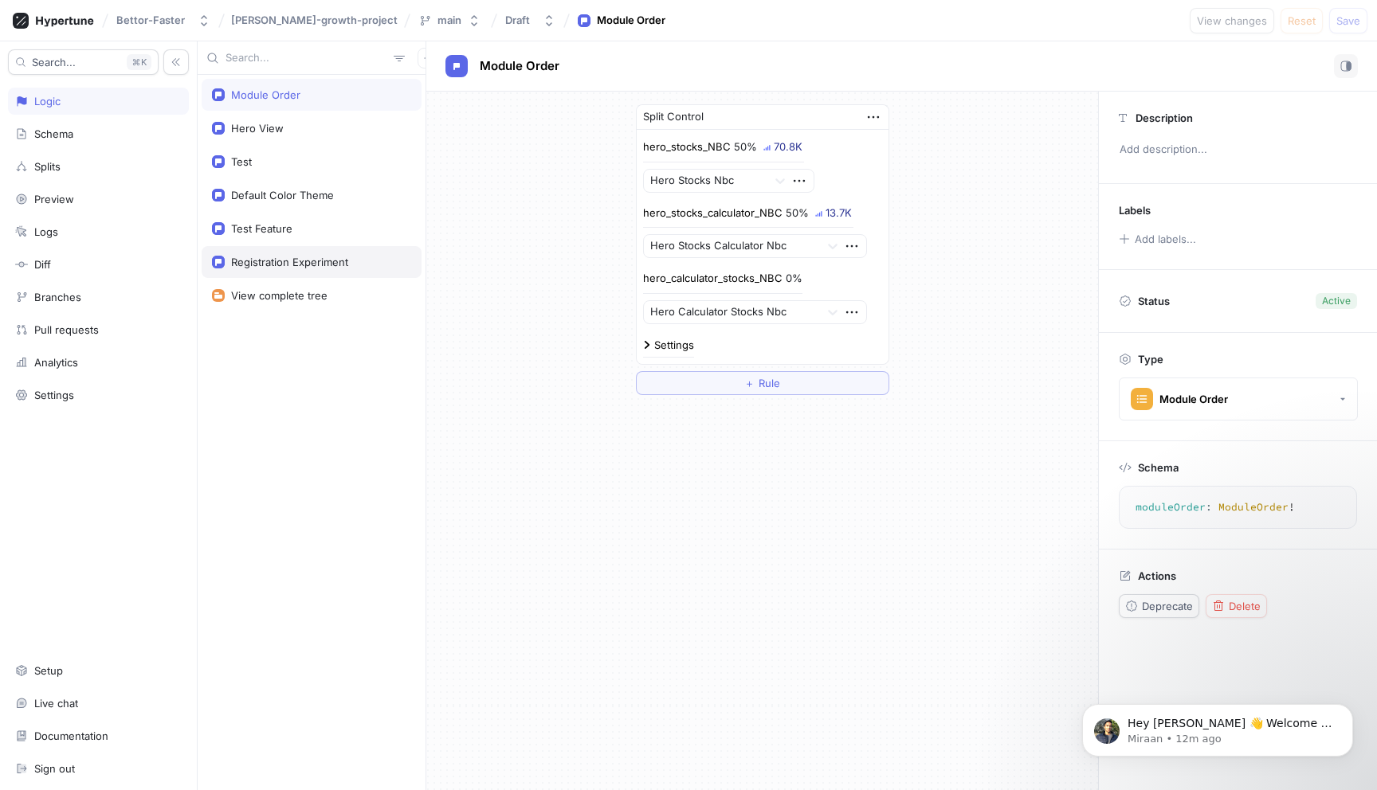
type textarea "registrationExperiment: Registration!"
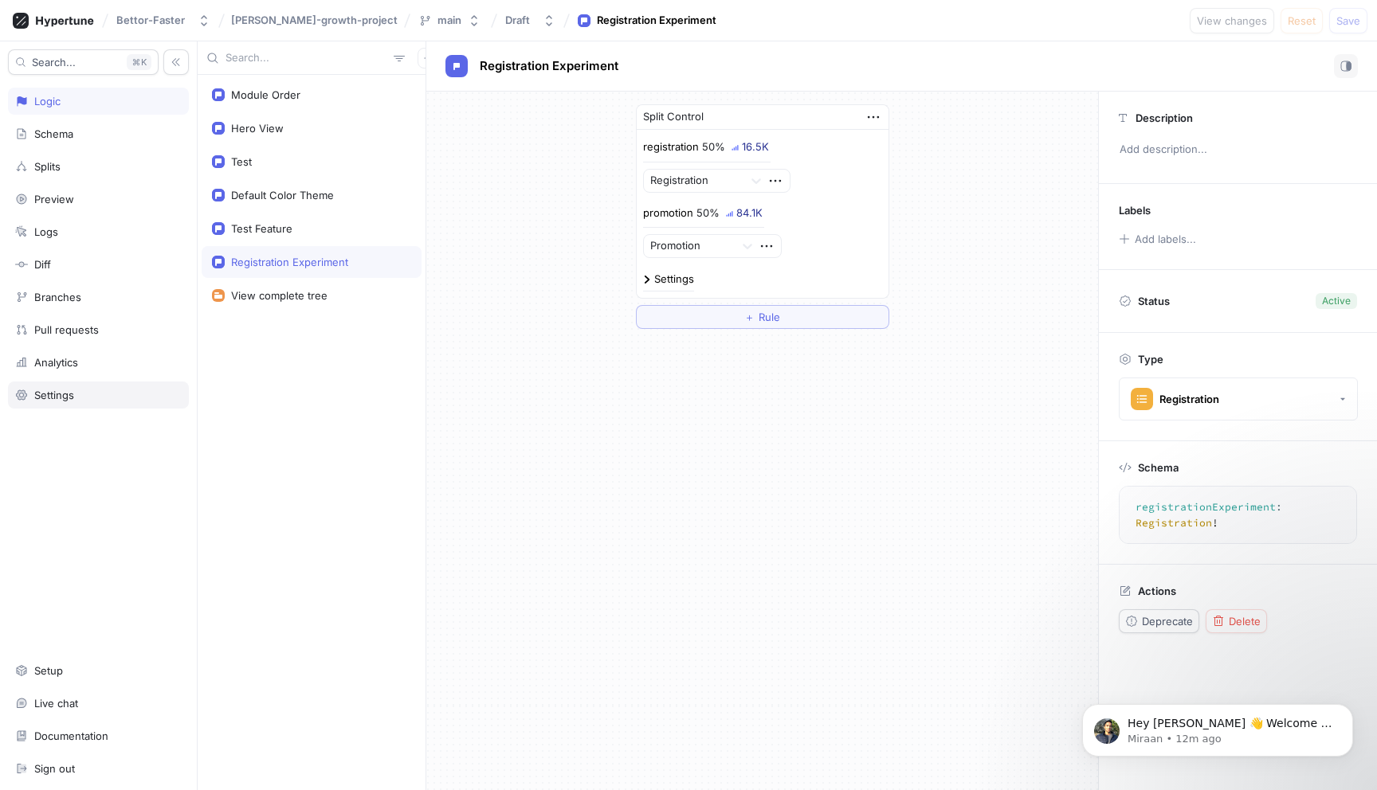
click at [101, 398] on div "Settings" at bounding box center [98, 395] width 167 height 13
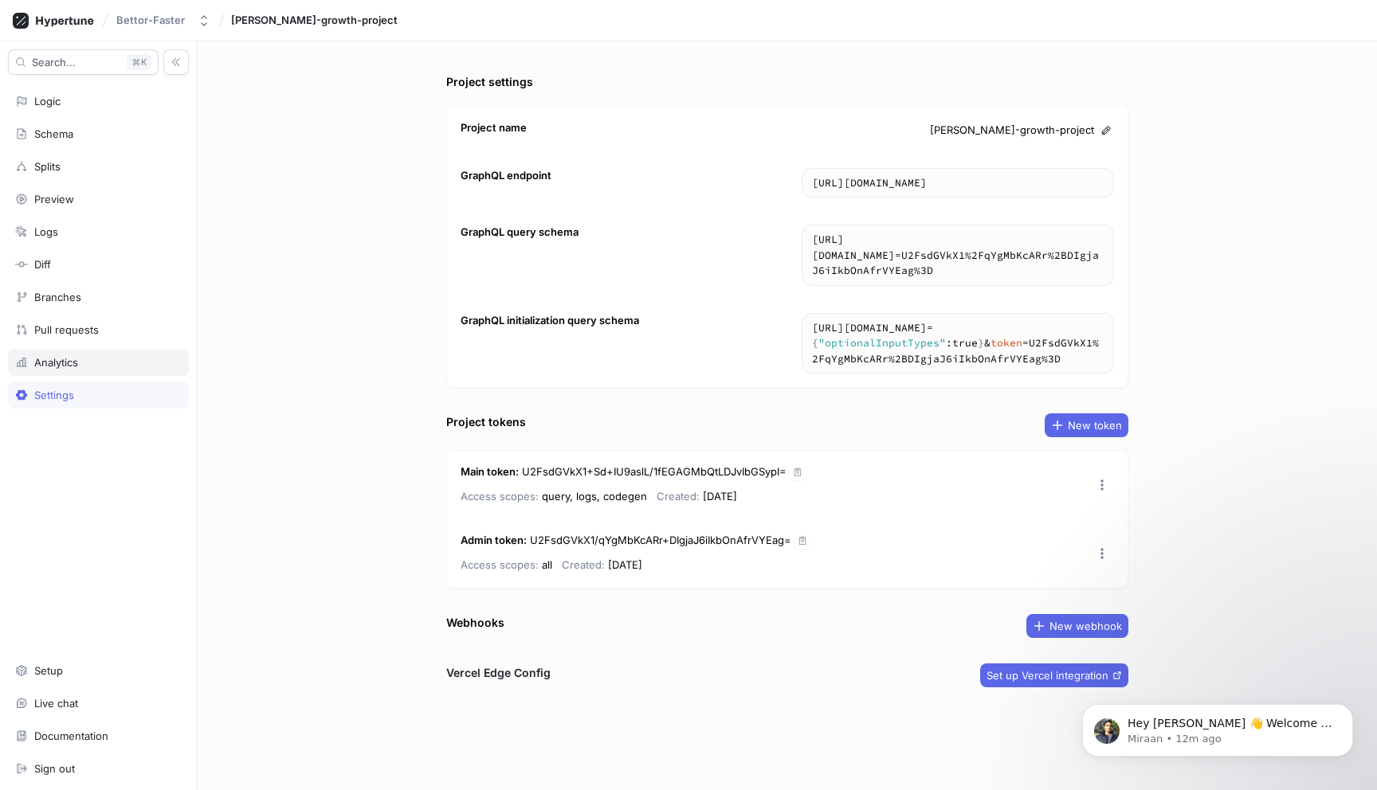
click at [100, 365] on div "Analytics" at bounding box center [98, 362] width 167 height 13
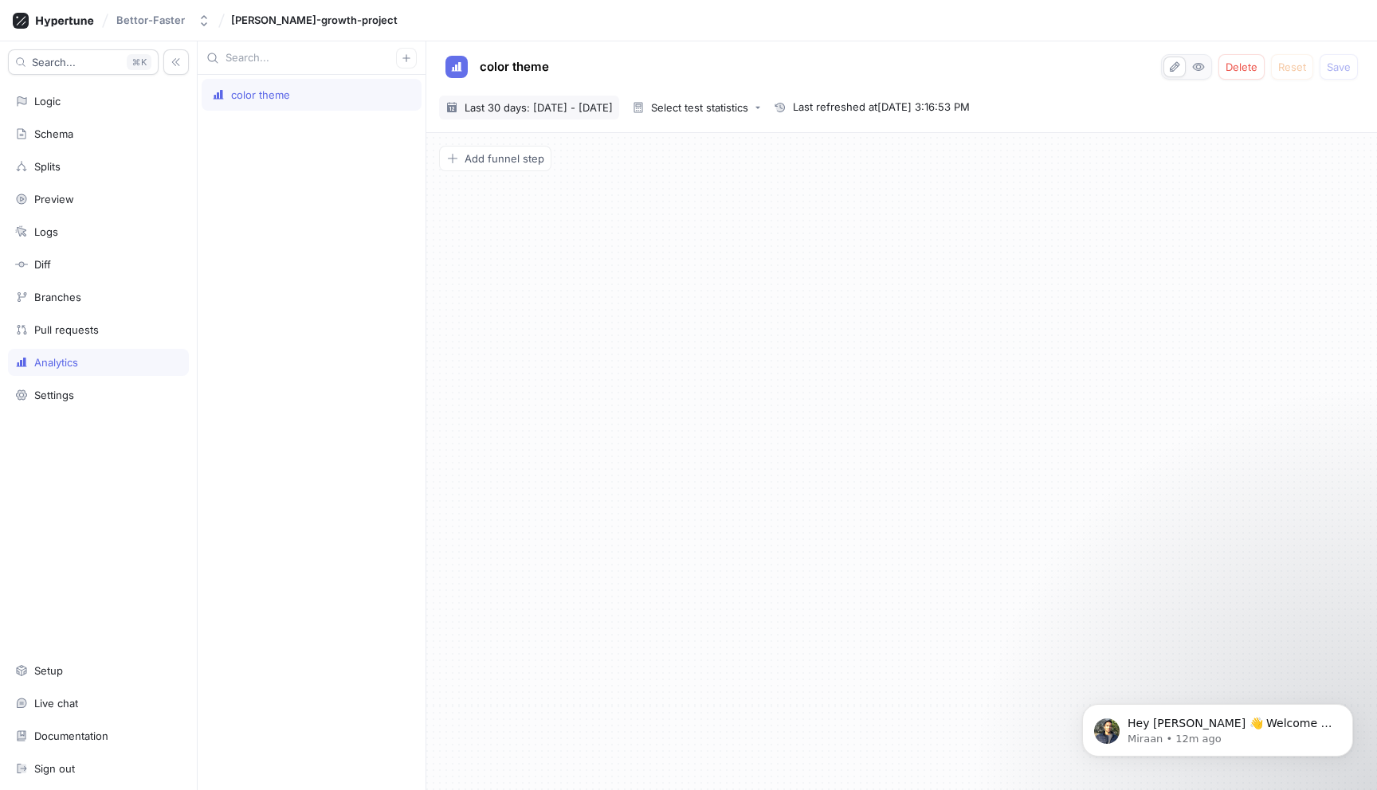
click at [595, 112] on span "Last 30 days: [DATE] - [DATE]" at bounding box center [538, 108] width 148 height 16
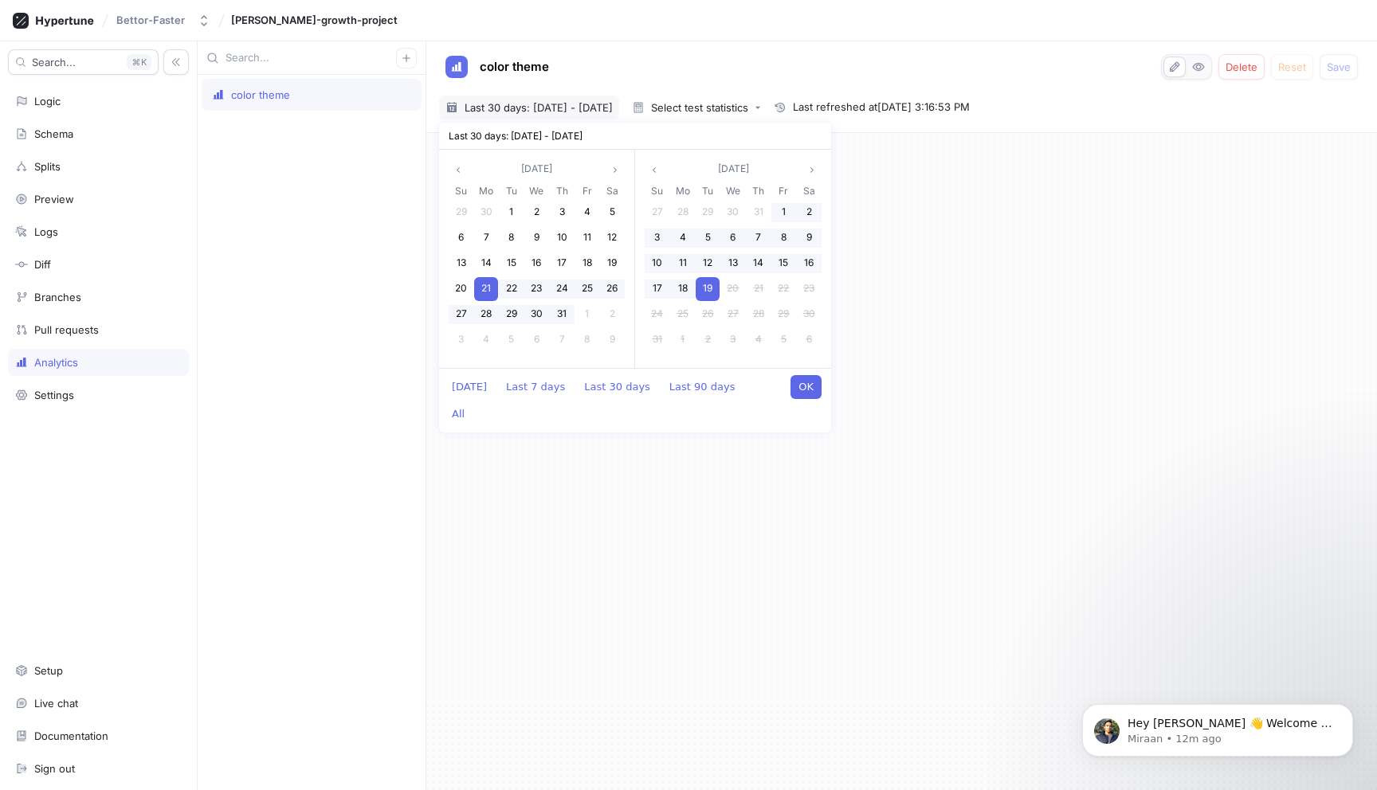
click at [710, 292] on span "19" at bounding box center [708, 288] width 10 height 12
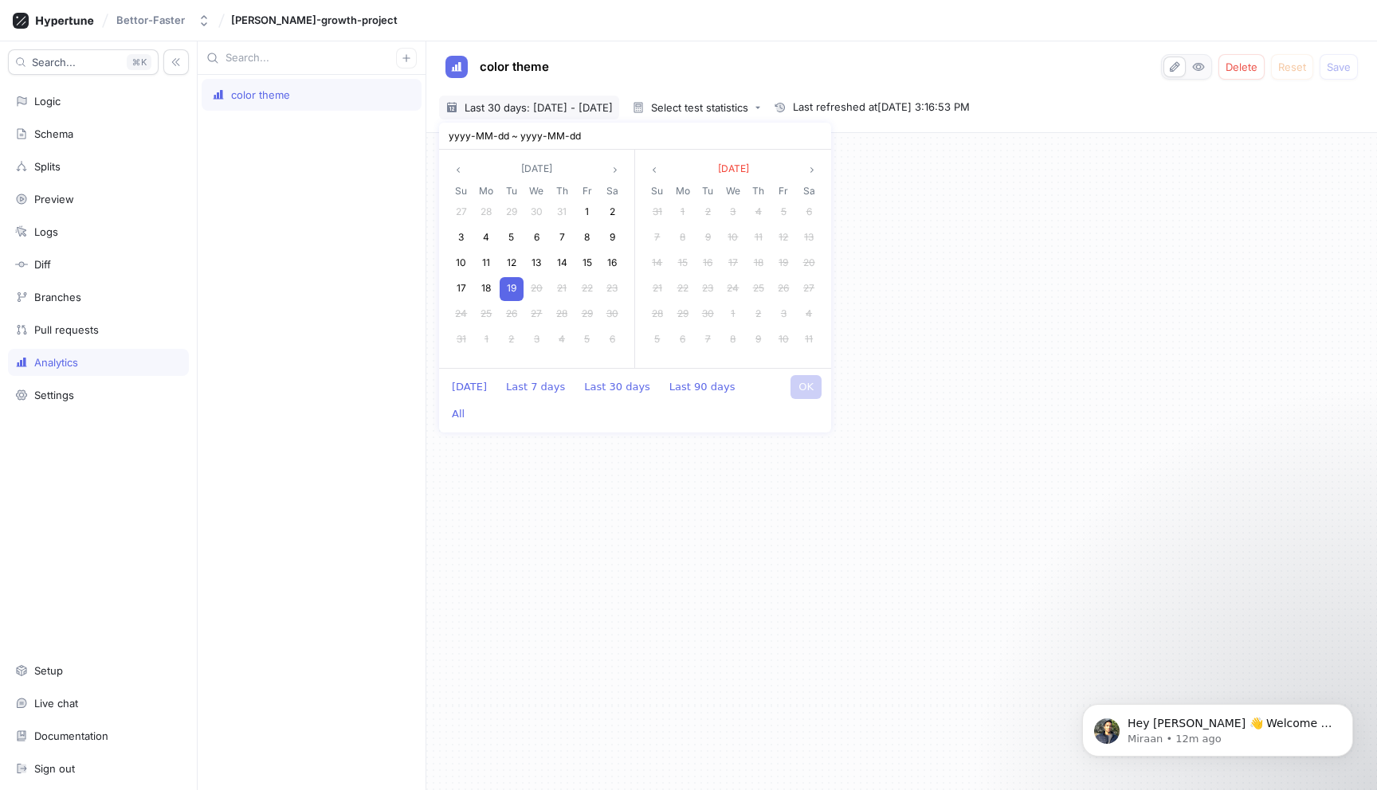
click at [518, 292] on div "19" at bounding box center [512, 289] width 24 height 24
click at [797, 383] on button "OK" at bounding box center [805, 387] width 31 height 24
type input "[DATE] ~ [DATE]"
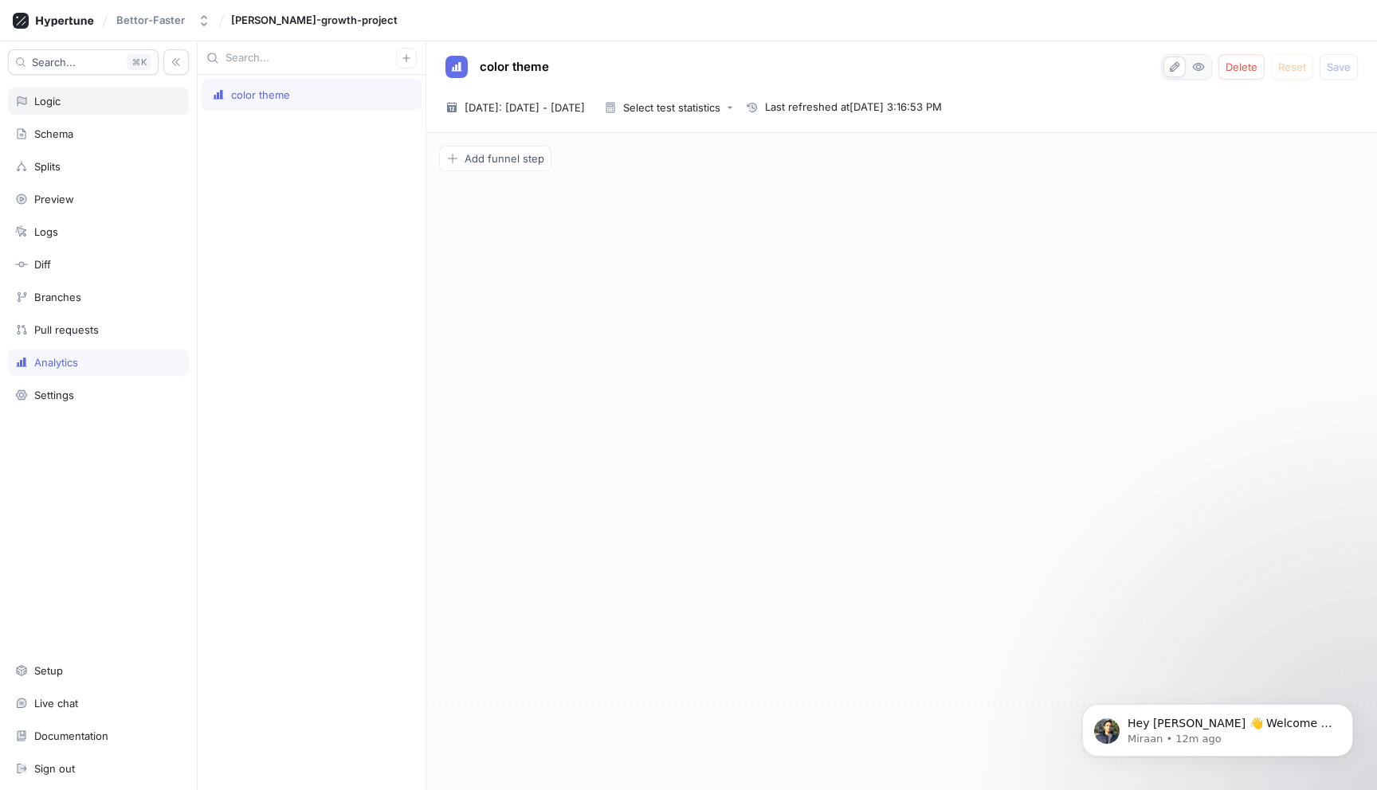
click at [56, 101] on div "Logic" at bounding box center [47, 101] width 26 height 13
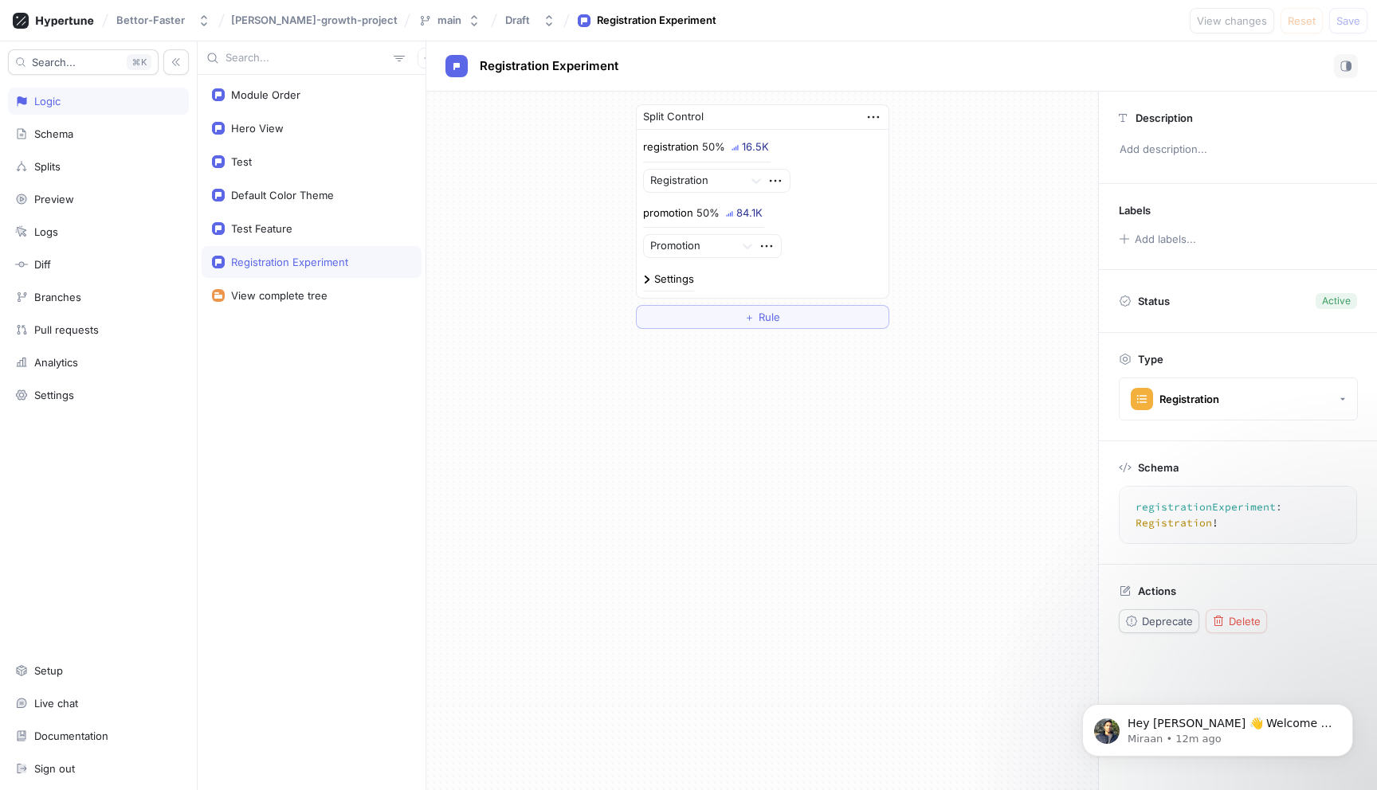
click at [749, 210] on div "84.1K" at bounding box center [749, 213] width 26 height 10
click at [312, 78] on div "Module Order Hero View Test Default Color Theme Test Feature Registration Exper…" at bounding box center [312, 432] width 228 height 715
click at [310, 85] on div "Module Order" at bounding box center [312, 95] width 220 height 32
type textarea "moduleOrder: ModuleOrder!"
